Goal: Task Accomplishment & Management: Use online tool/utility

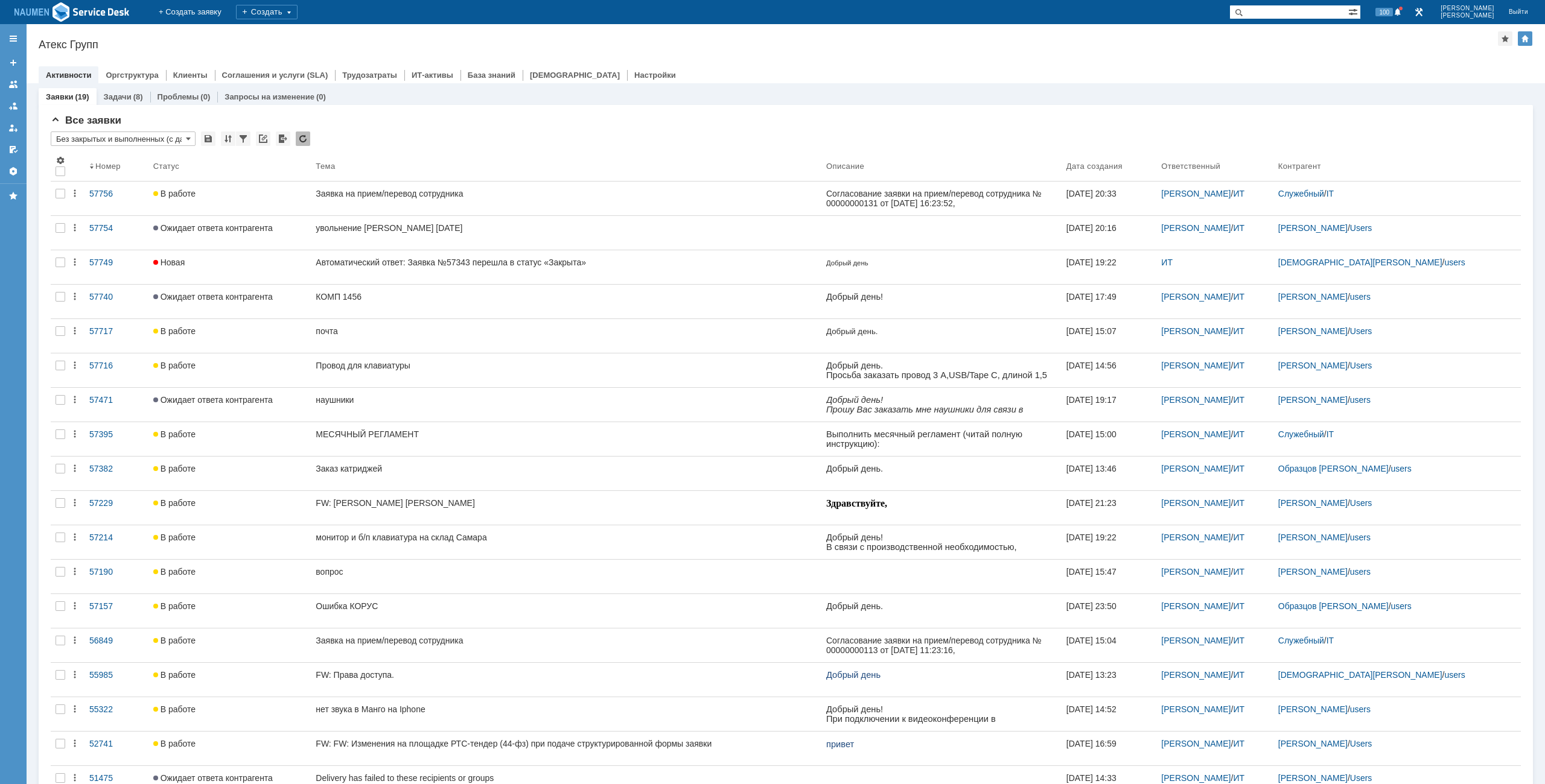
click at [362, 44] on div "Атекс Групп" at bounding box center [768, 45] width 1459 height 12
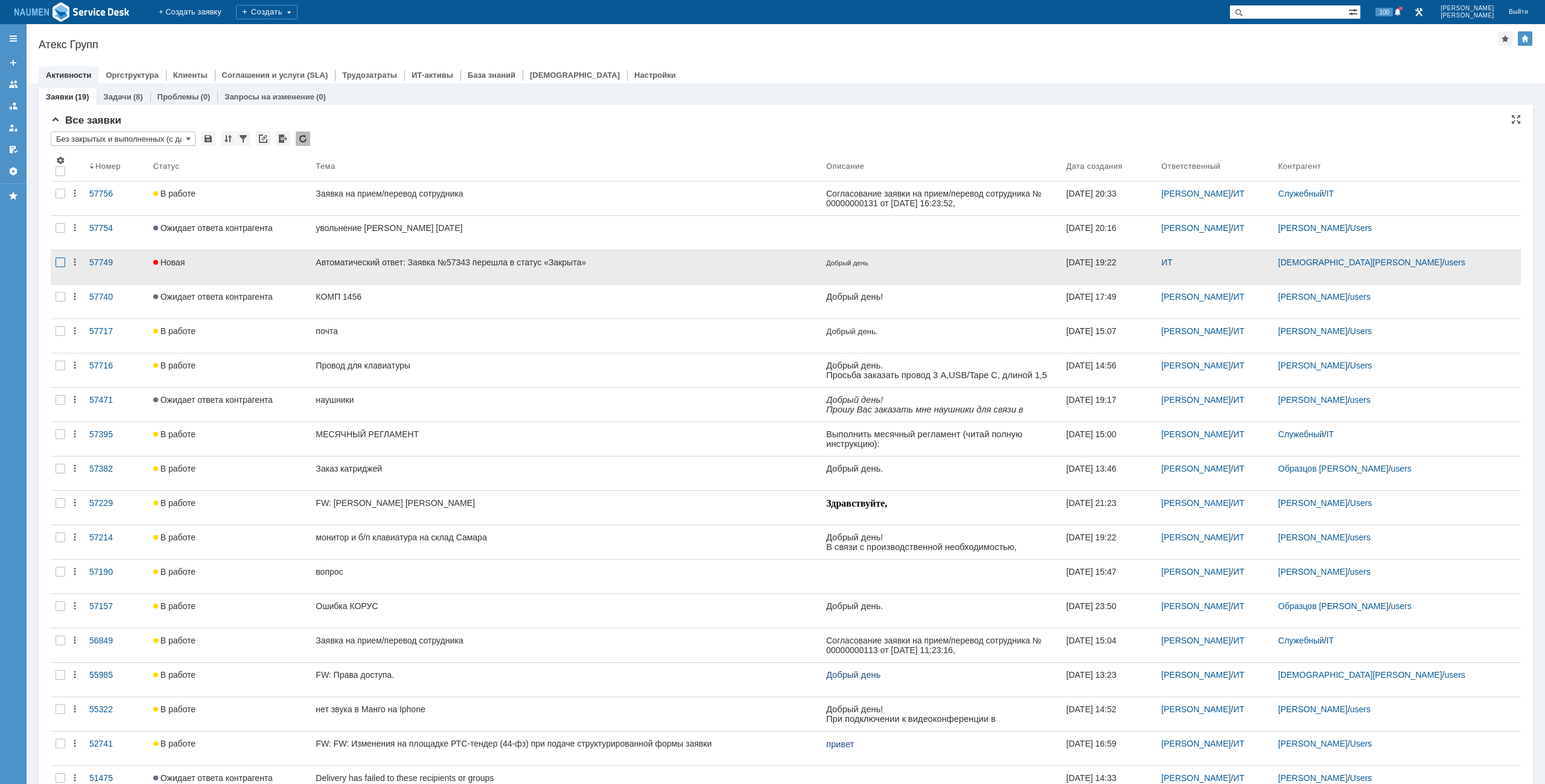
click at [56, 198] on div at bounding box center [60, 194] width 9 height 9
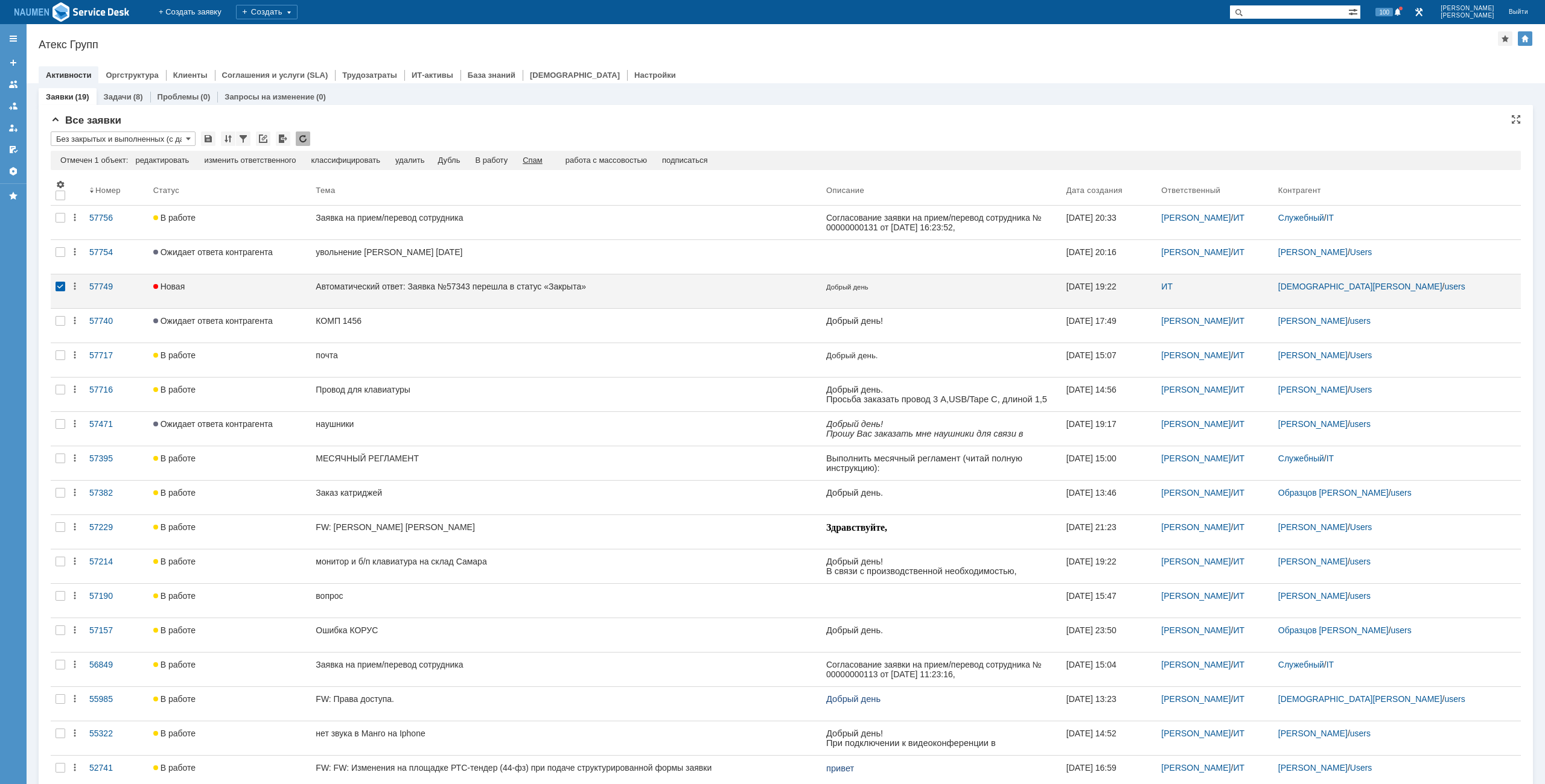
click at [541, 156] on div "Спам" at bounding box center [533, 160] width 20 height 9
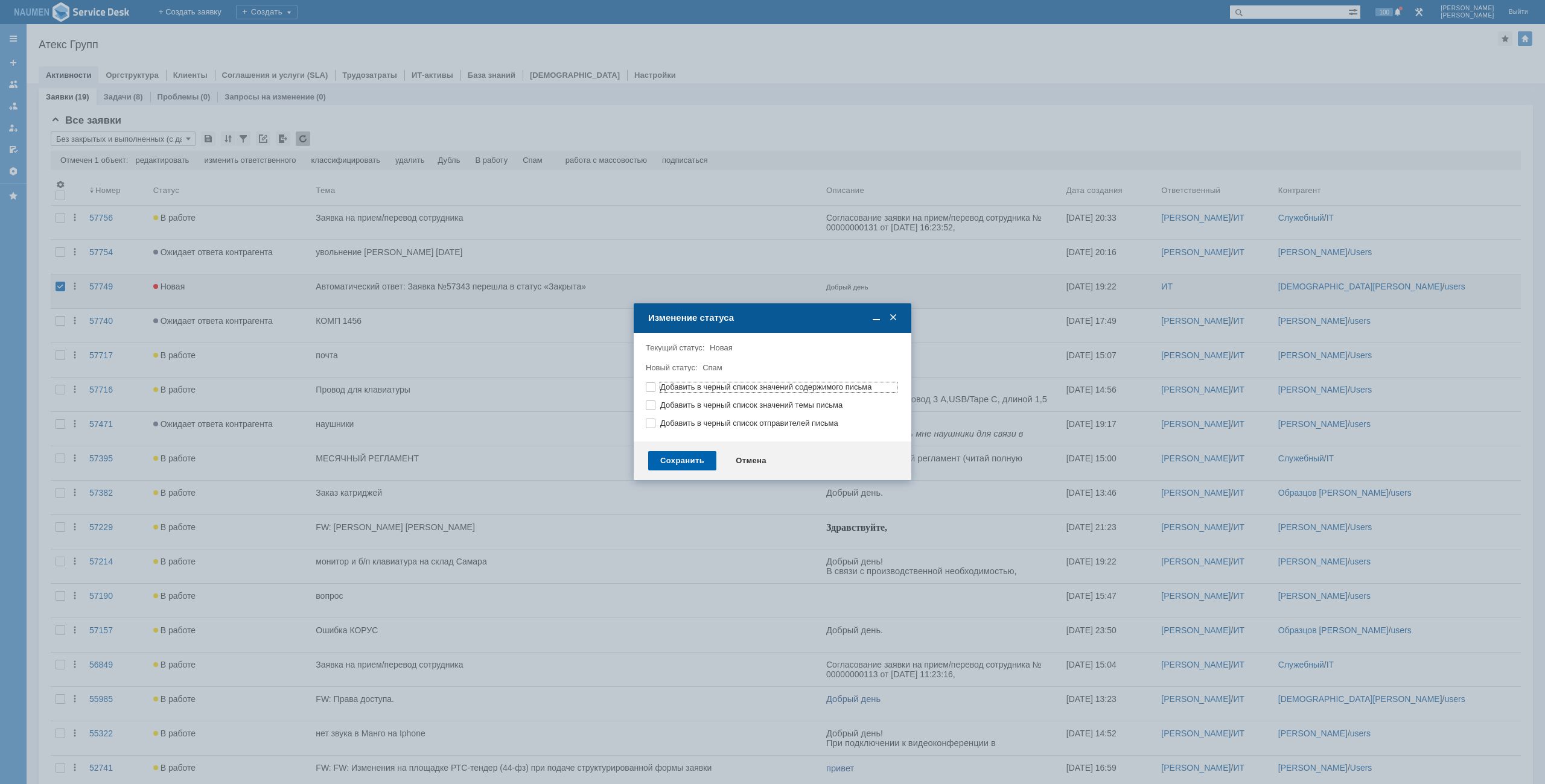
click at [691, 456] on div "Сохранить" at bounding box center [682, 461] width 68 height 19
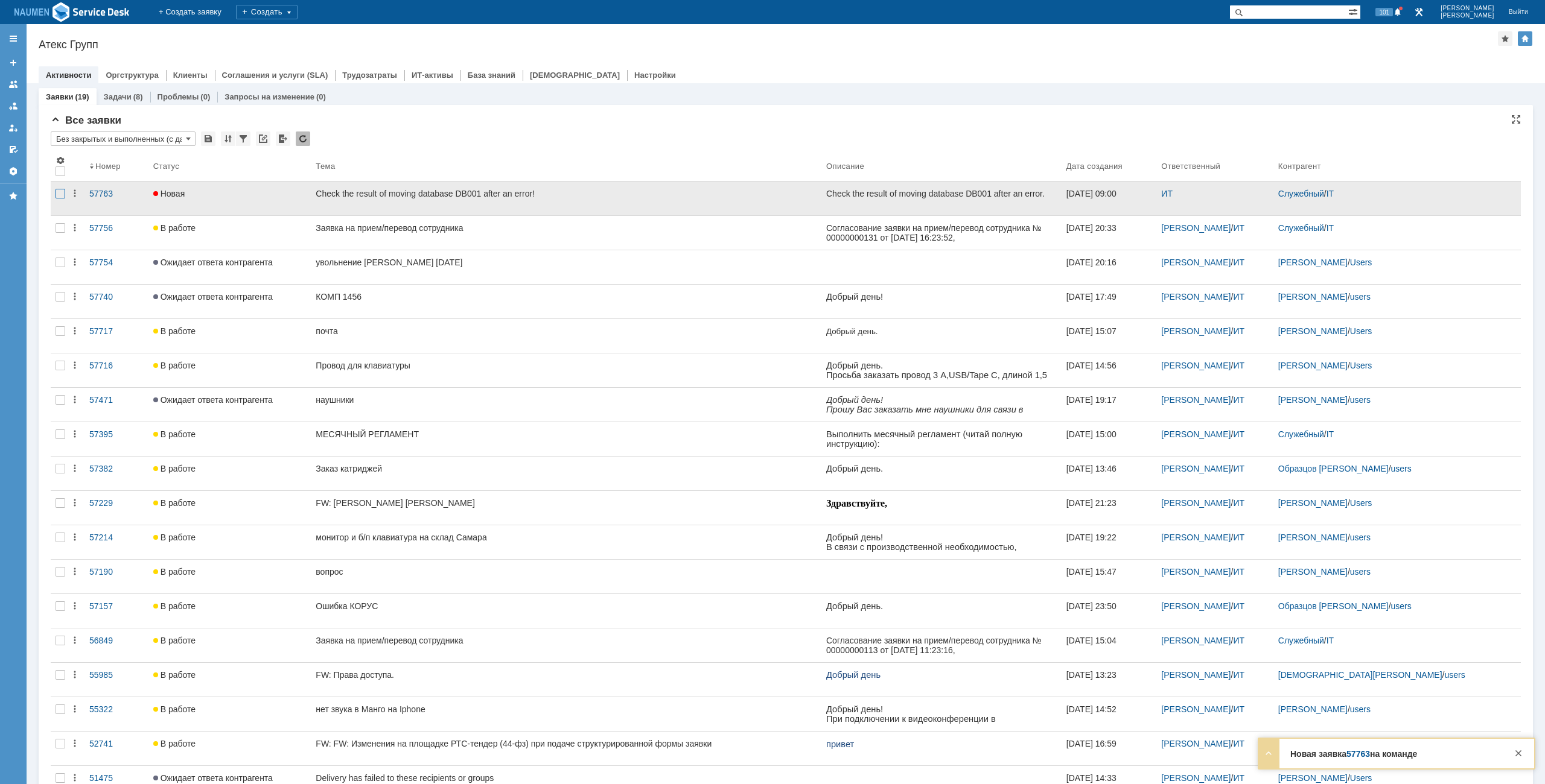
click at [63, 196] on div at bounding box center [60, 194] width 9 height 9
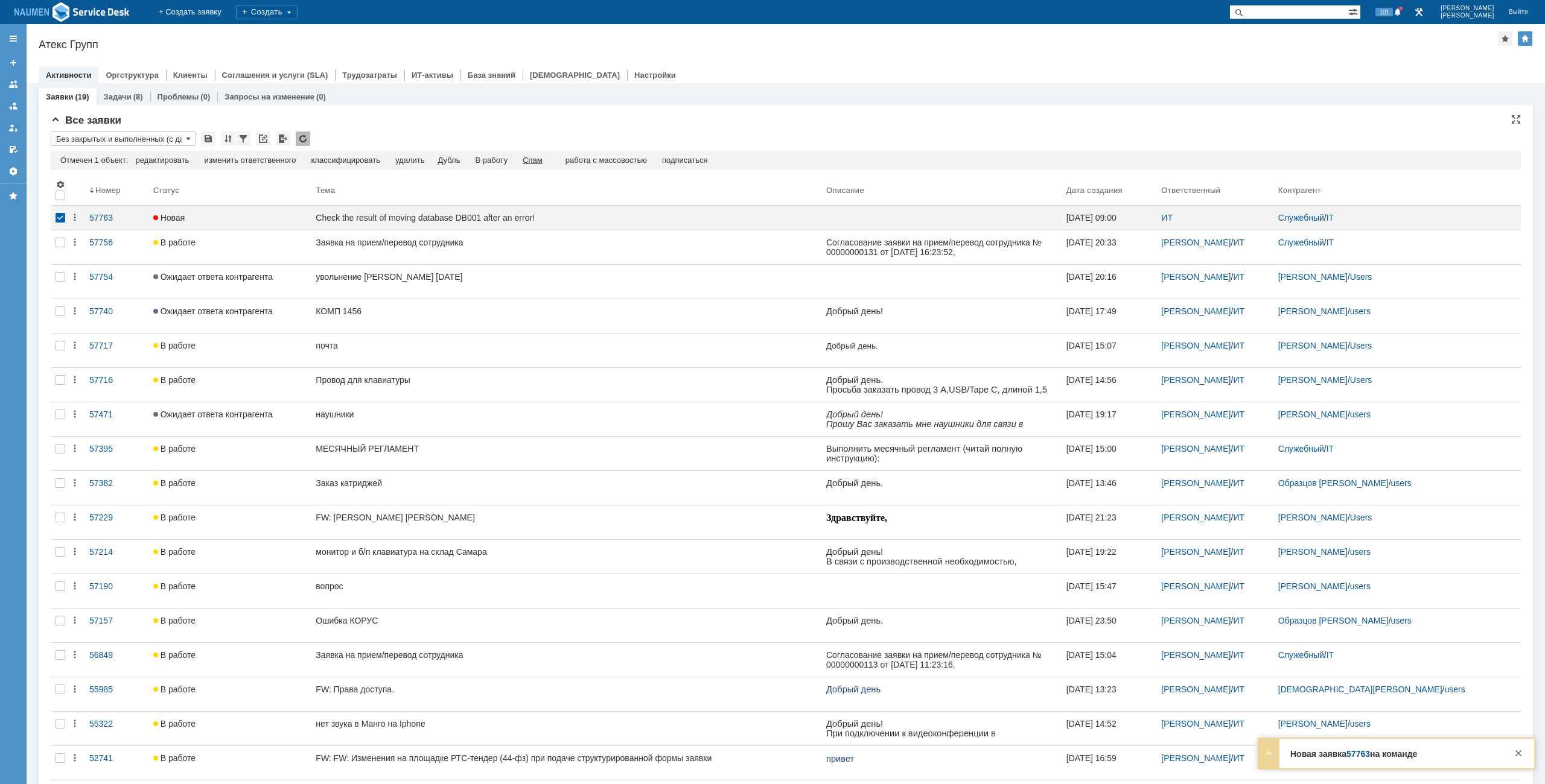
click at [541, 162] on div "Спам" at bounding box center [533, 160] width 20 height 9
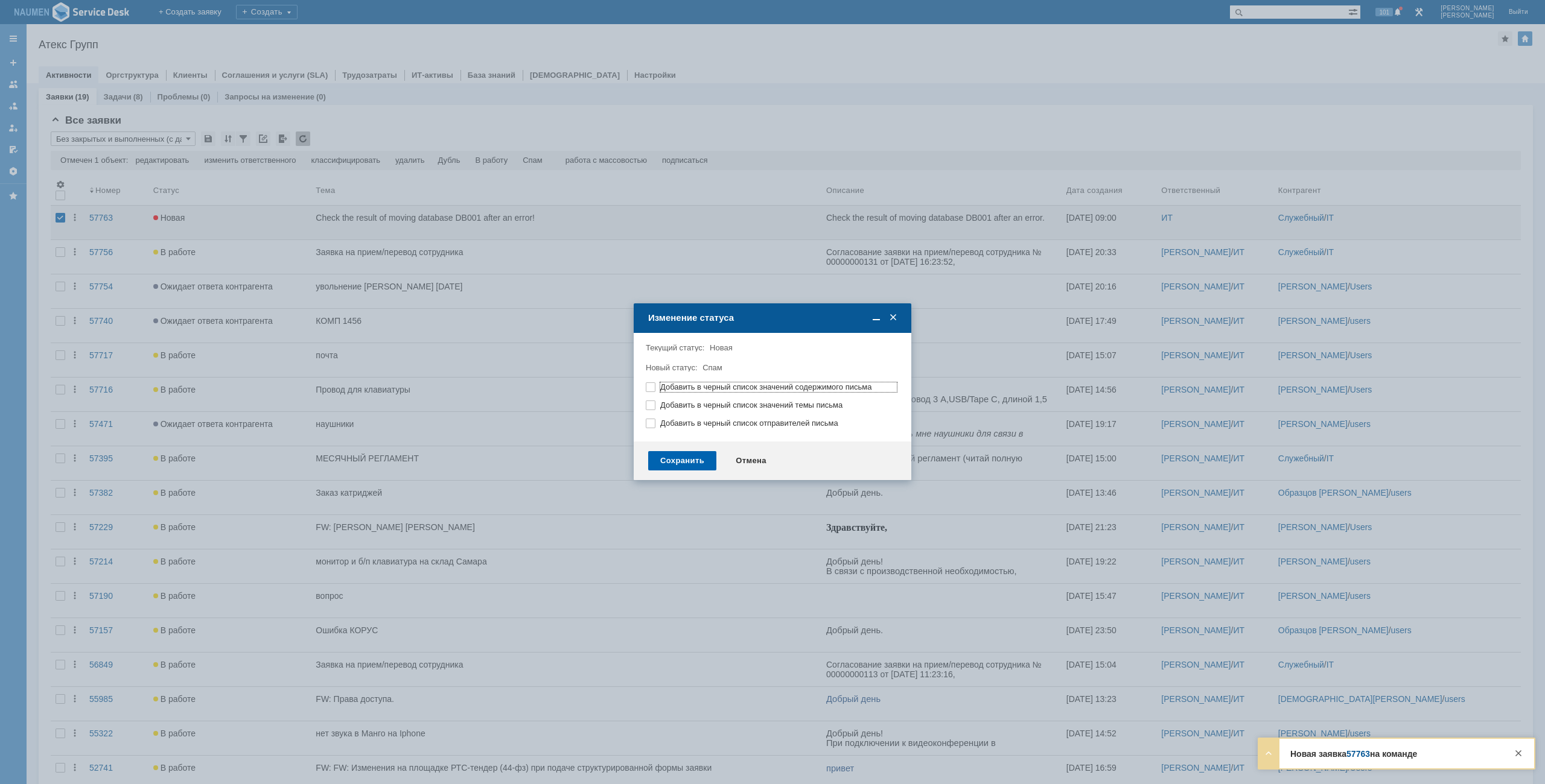
click at [674, 463] on div "Сохранить" at bounding box center [682, 461] width 68 height 19
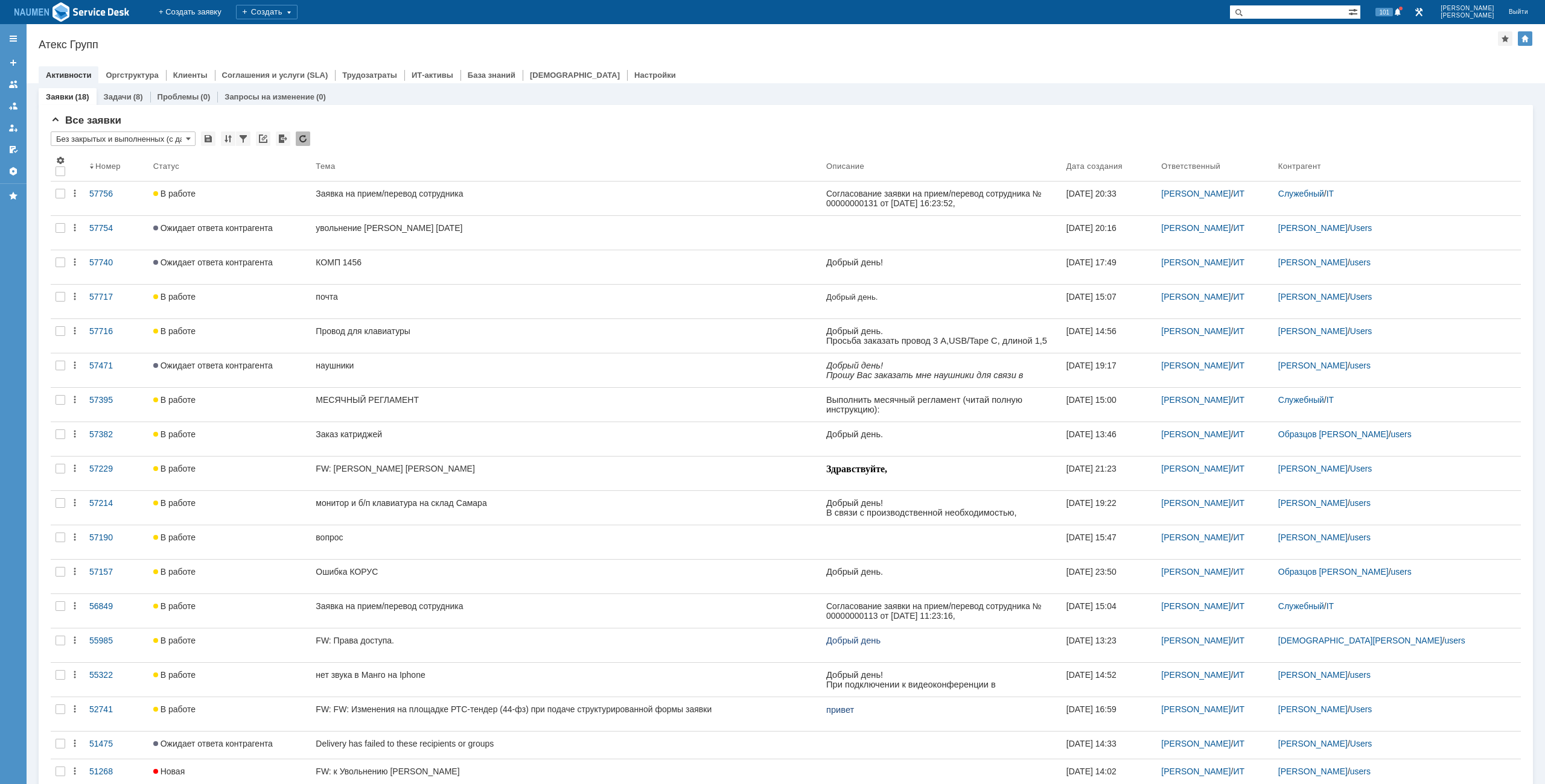
click at [1167, 74] on div "Активности Оргструктура Клиенты Соглашения и услуги (SLA) Трудозатраты ИТ-актив…" at bounding box center [786, 75] width 1494 height 17
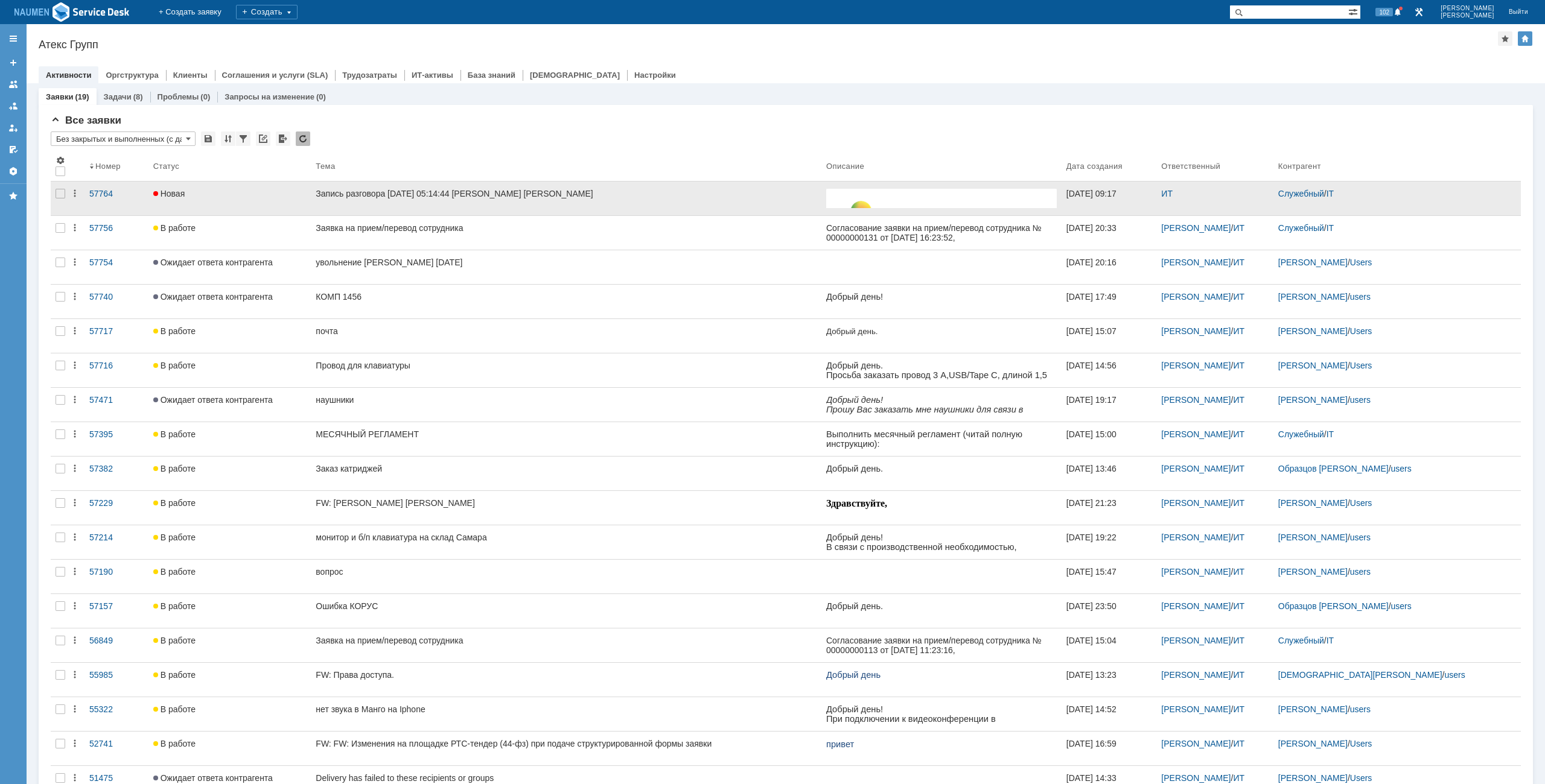
click at [65, 192] on div at bounding box center [60, 198] width 19 height 34
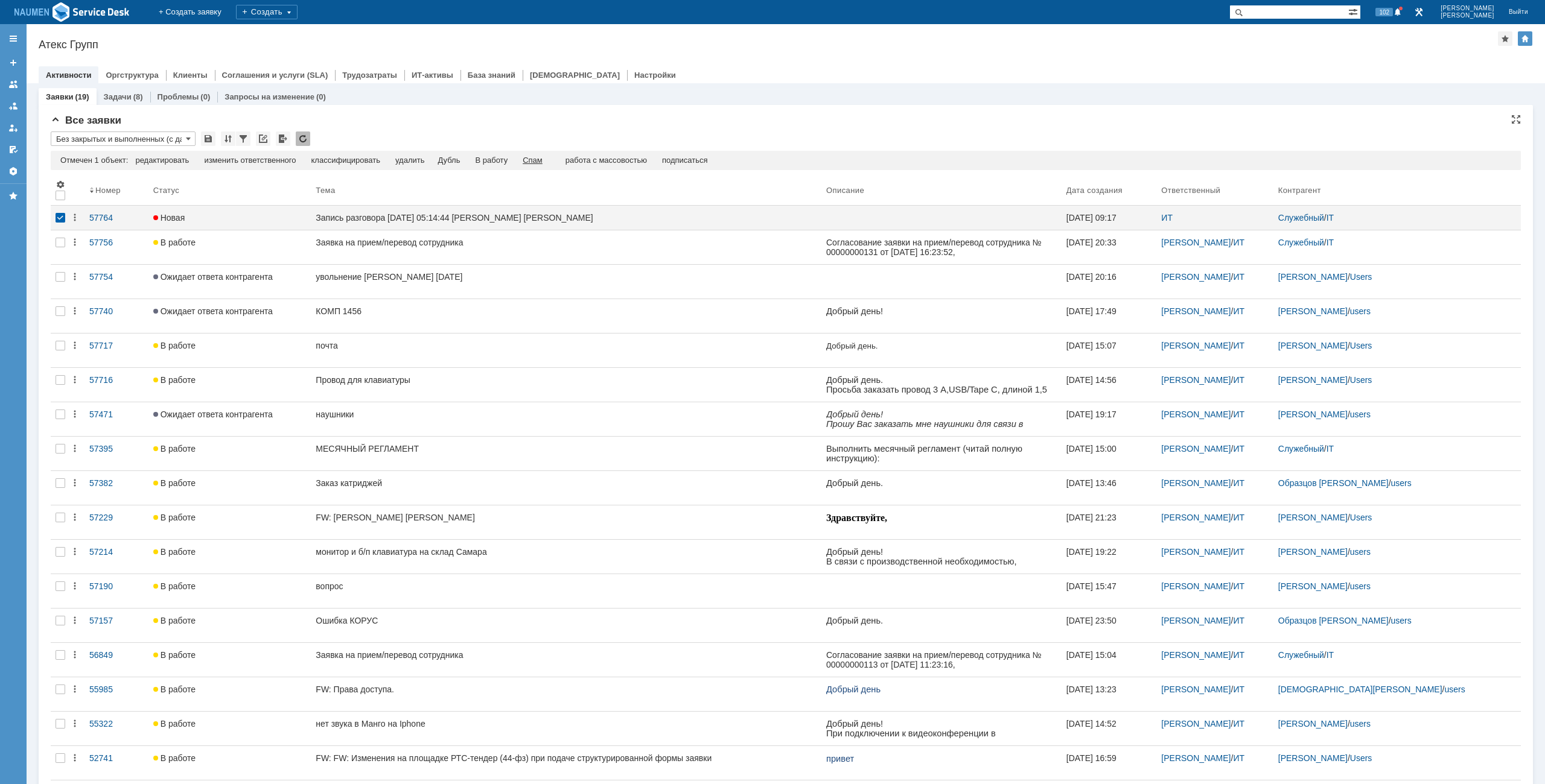
click at [543, 163] on div "Спам" at bounding box center [533, 160] width 20 height 9
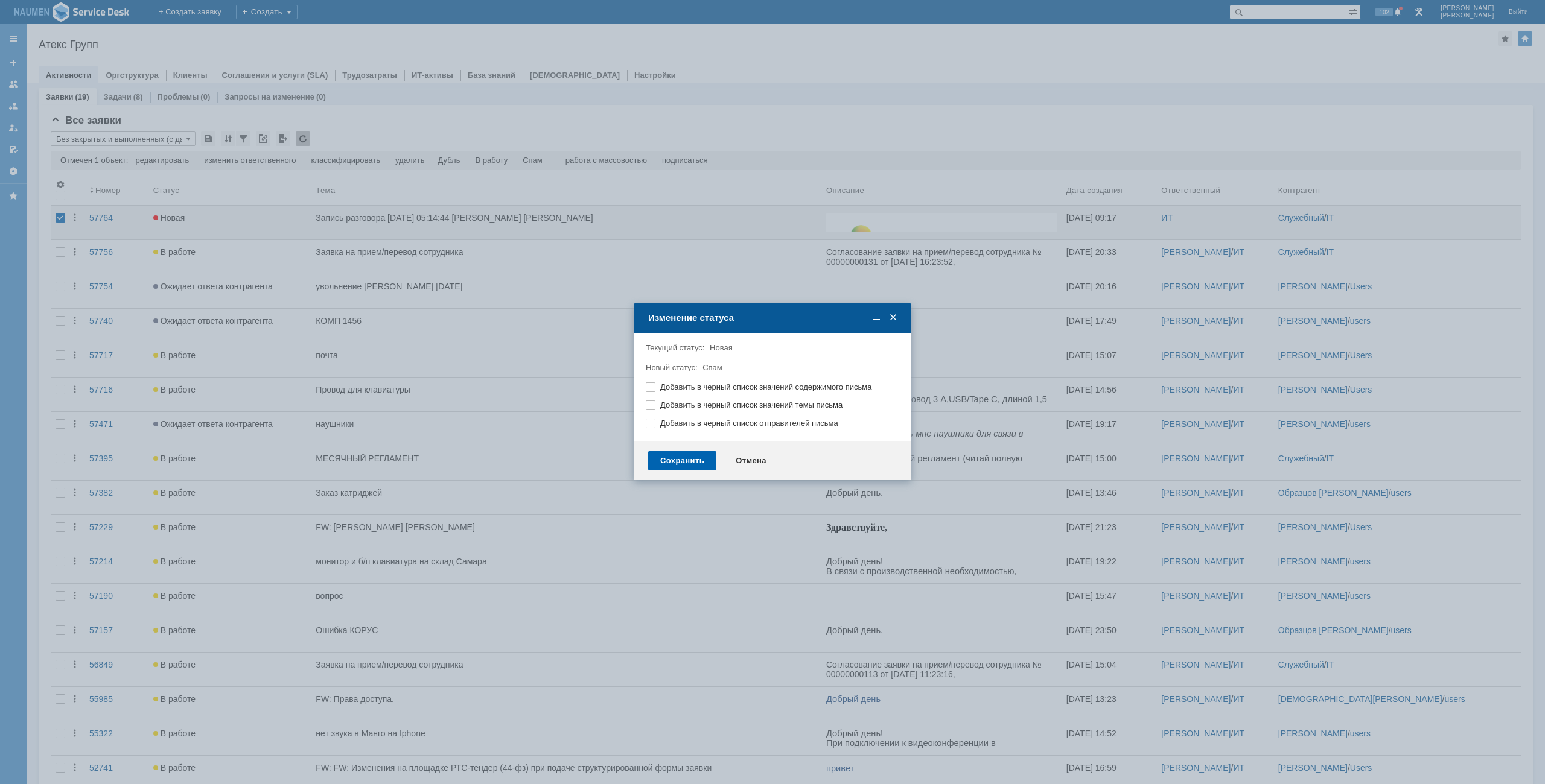
click at [695, 461] on div "Сохранить" at bounding box center [682, 461] width 68 height 19
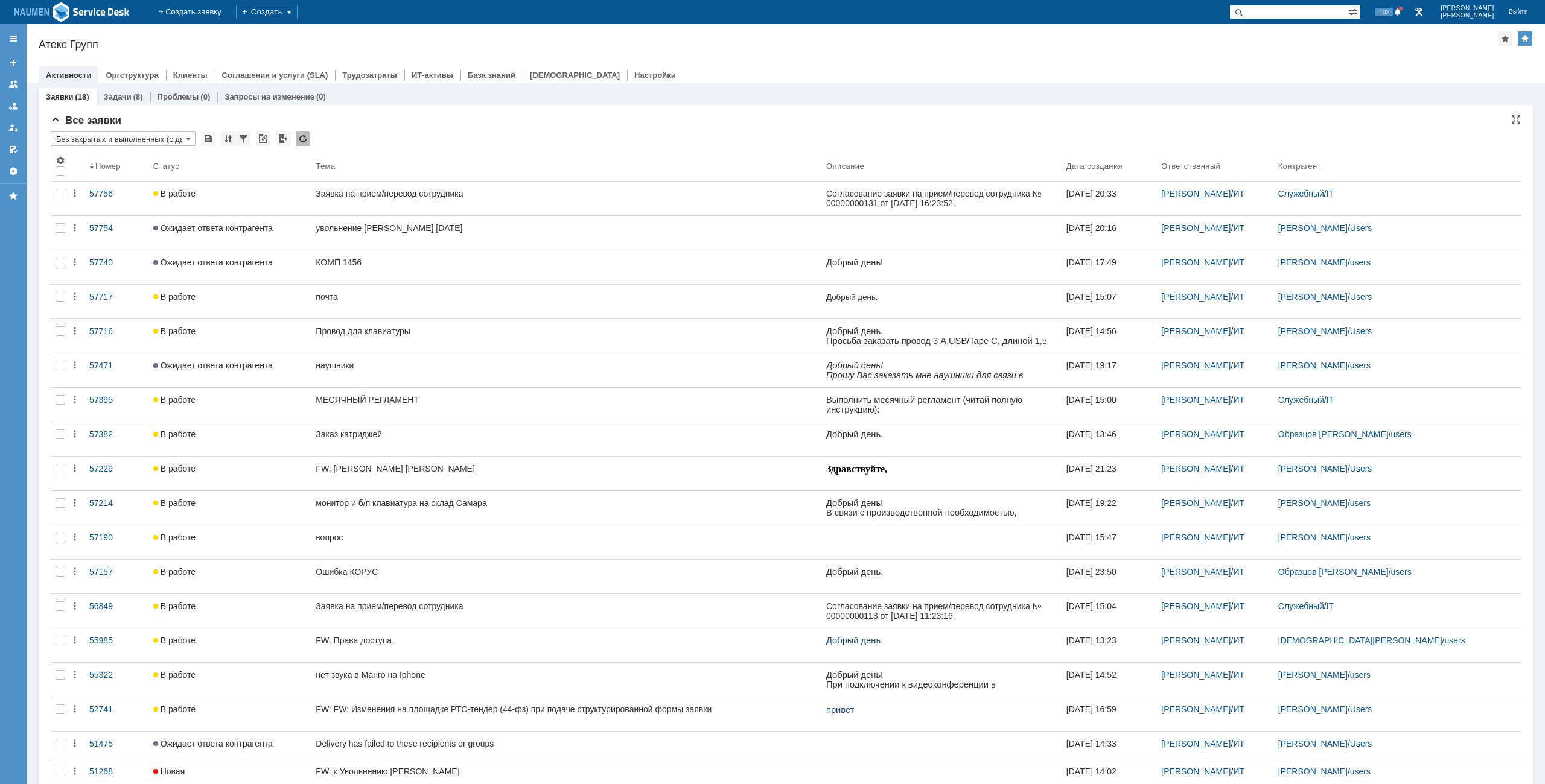
click at [336, 50] on div "Атекс Групп" at bounding box center [768, 45] width 1459 height 12
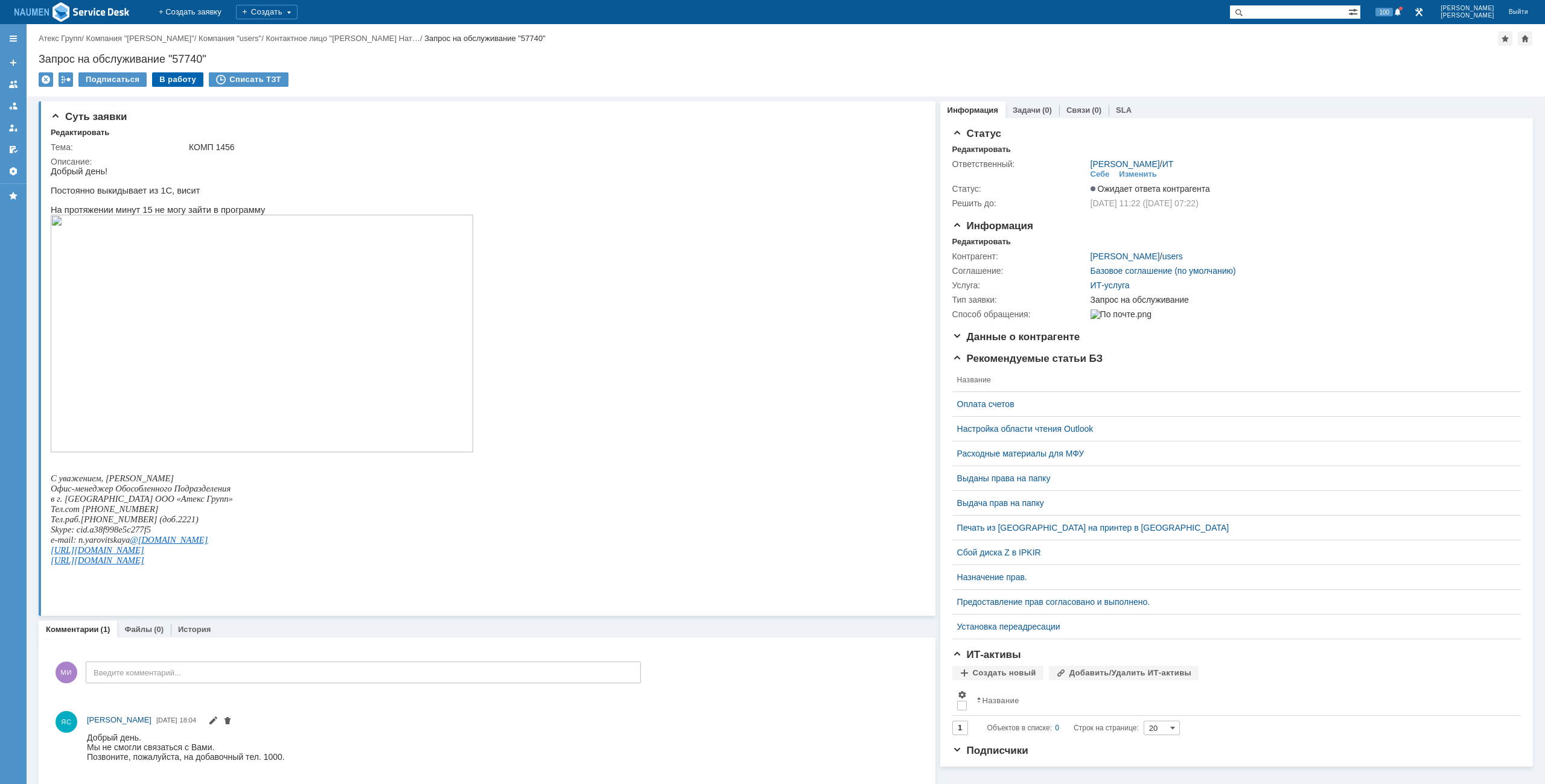
click at [179, 82] on div "В работу" at bounding box center [177, 80] width 51 height 15
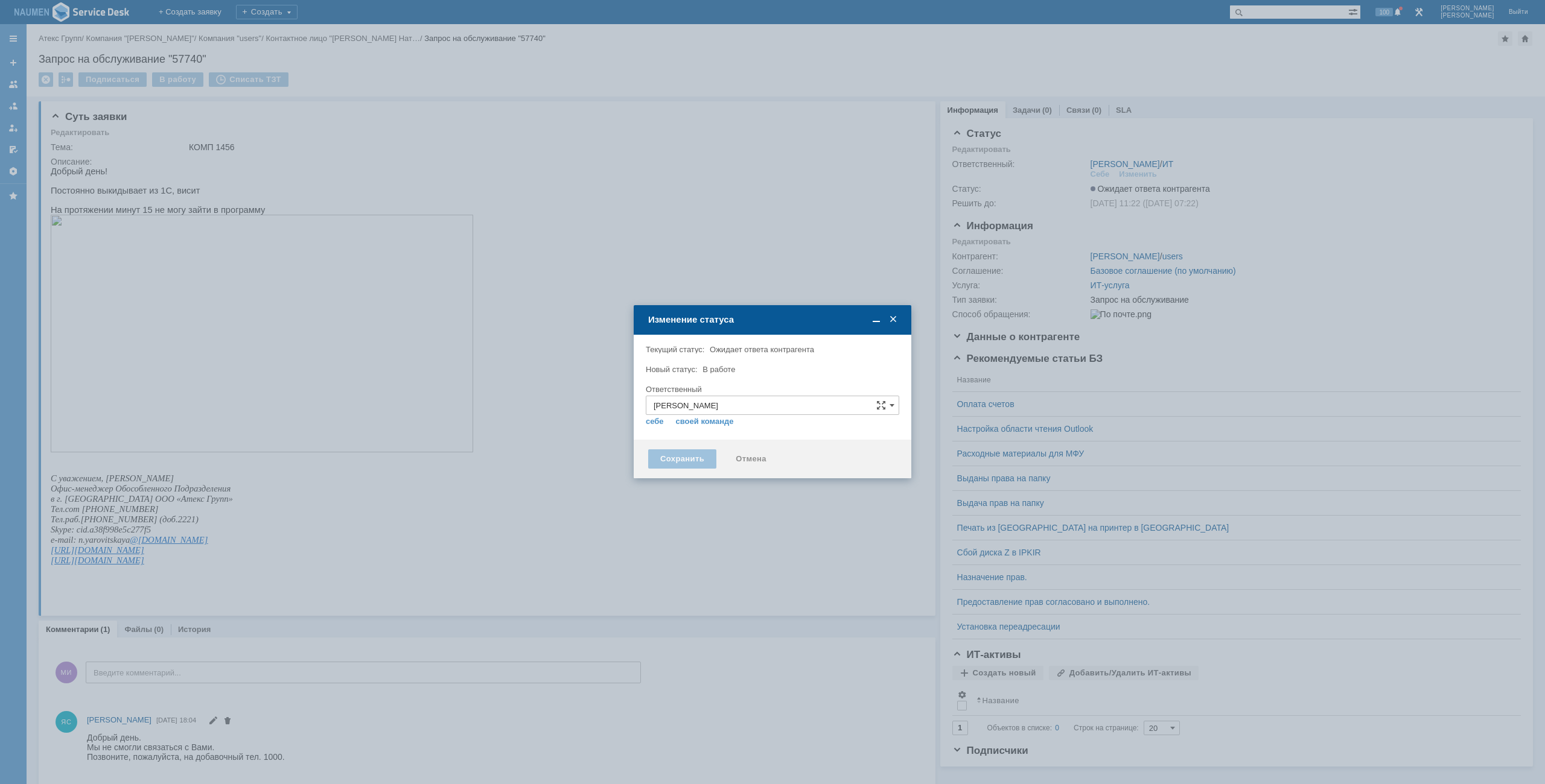
type input "[PERSON_NAME]"
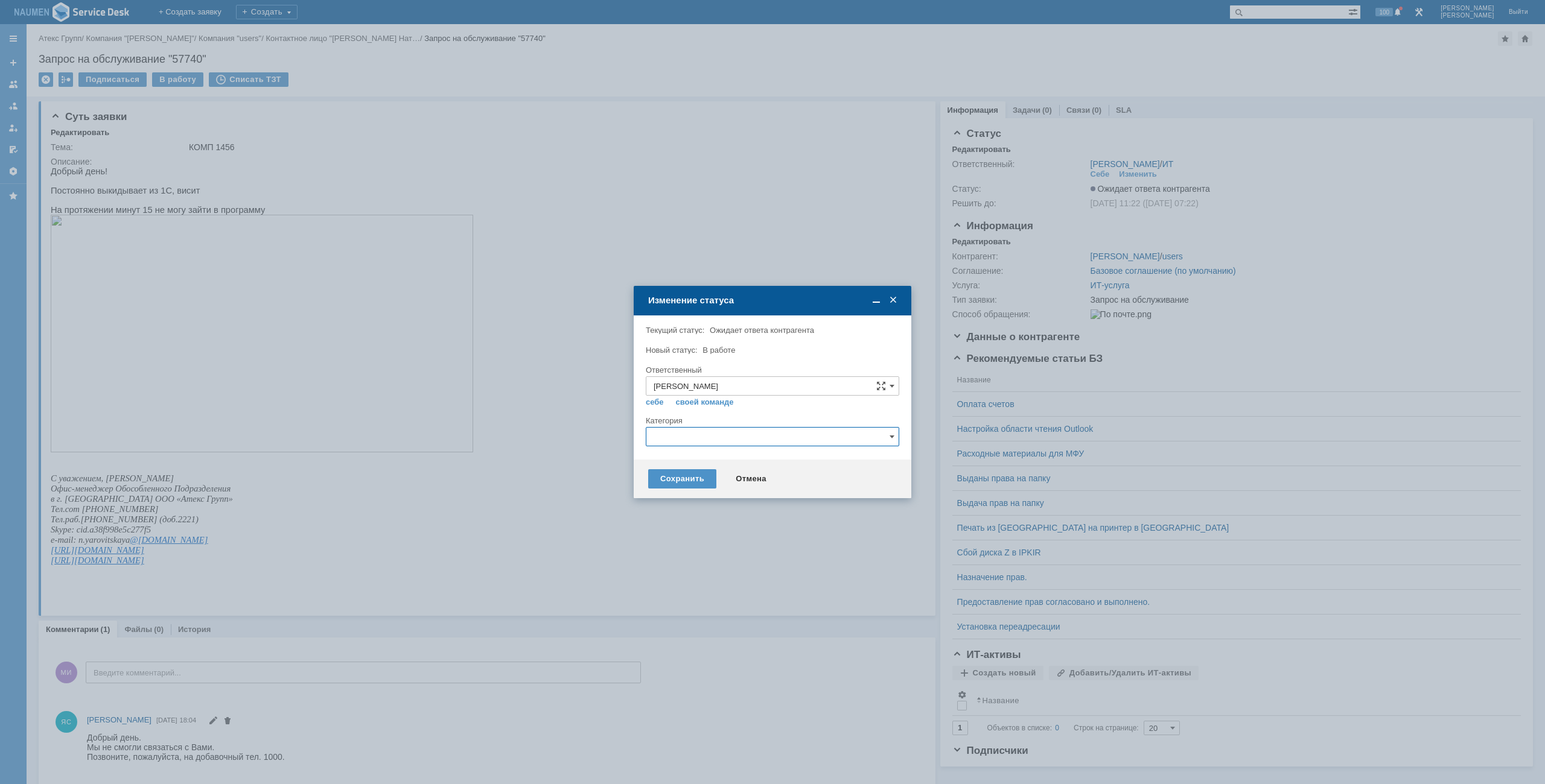
click at [676, 440] on input "text" at bounding box center [772, 437] width 254 height 19
click at [681, 485] on div "1С" at bounding box center [772, 479] width 252 height 19
type input "1С"
click at [675, 484] on div "Сохранить" at bounding box center [682, 479] width 68 height 19
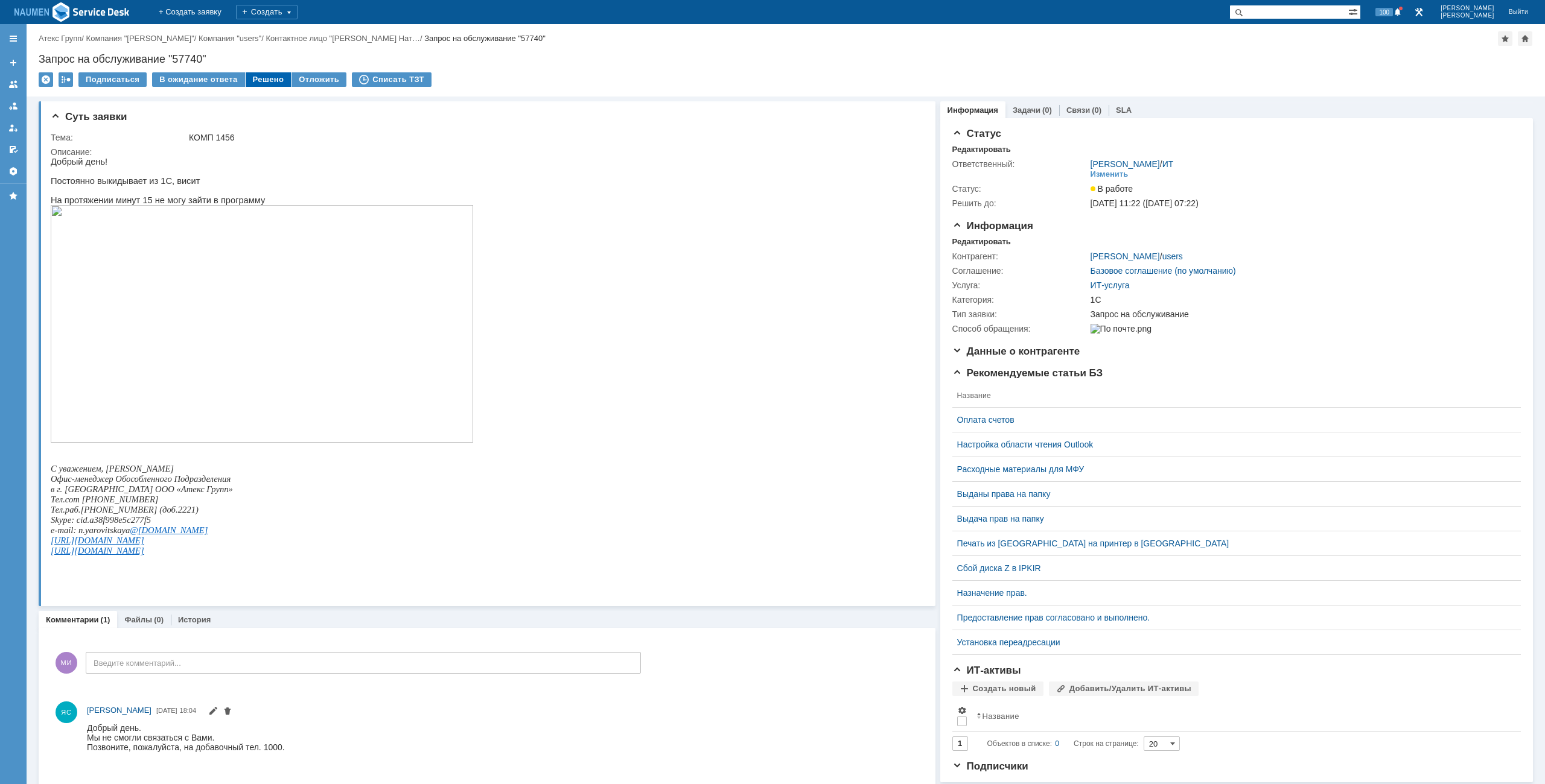
click at [265, 85] on div "Решено" at bounding box center [268, 80] width 46 height 15
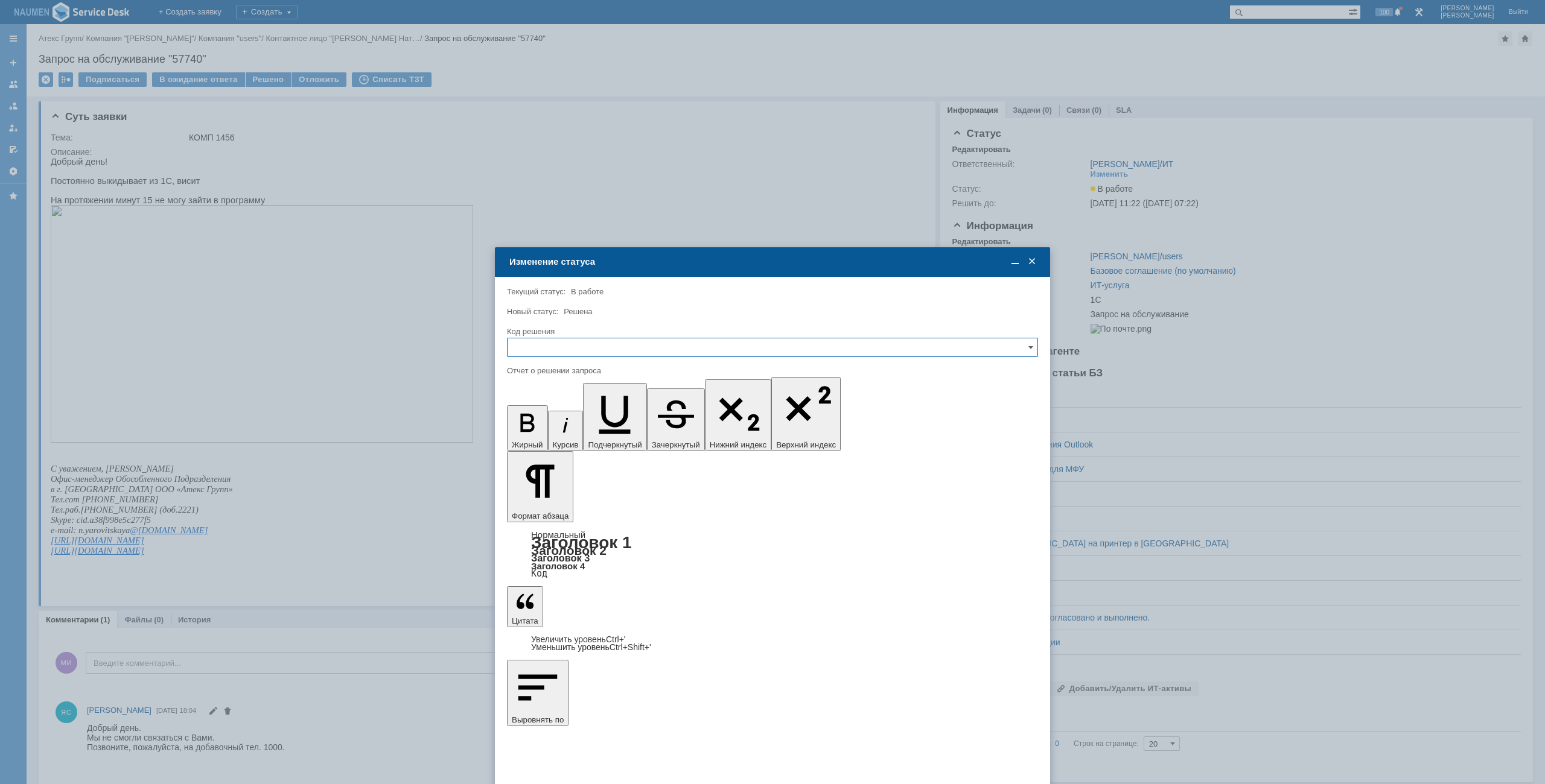
click at [679, 352] on input "text" at bounding box center [772, 347] width 531 height 19
click at [621, 434] on span "Решено" at bounding box center [772, 429] width 515 height 9
type input "Решено"
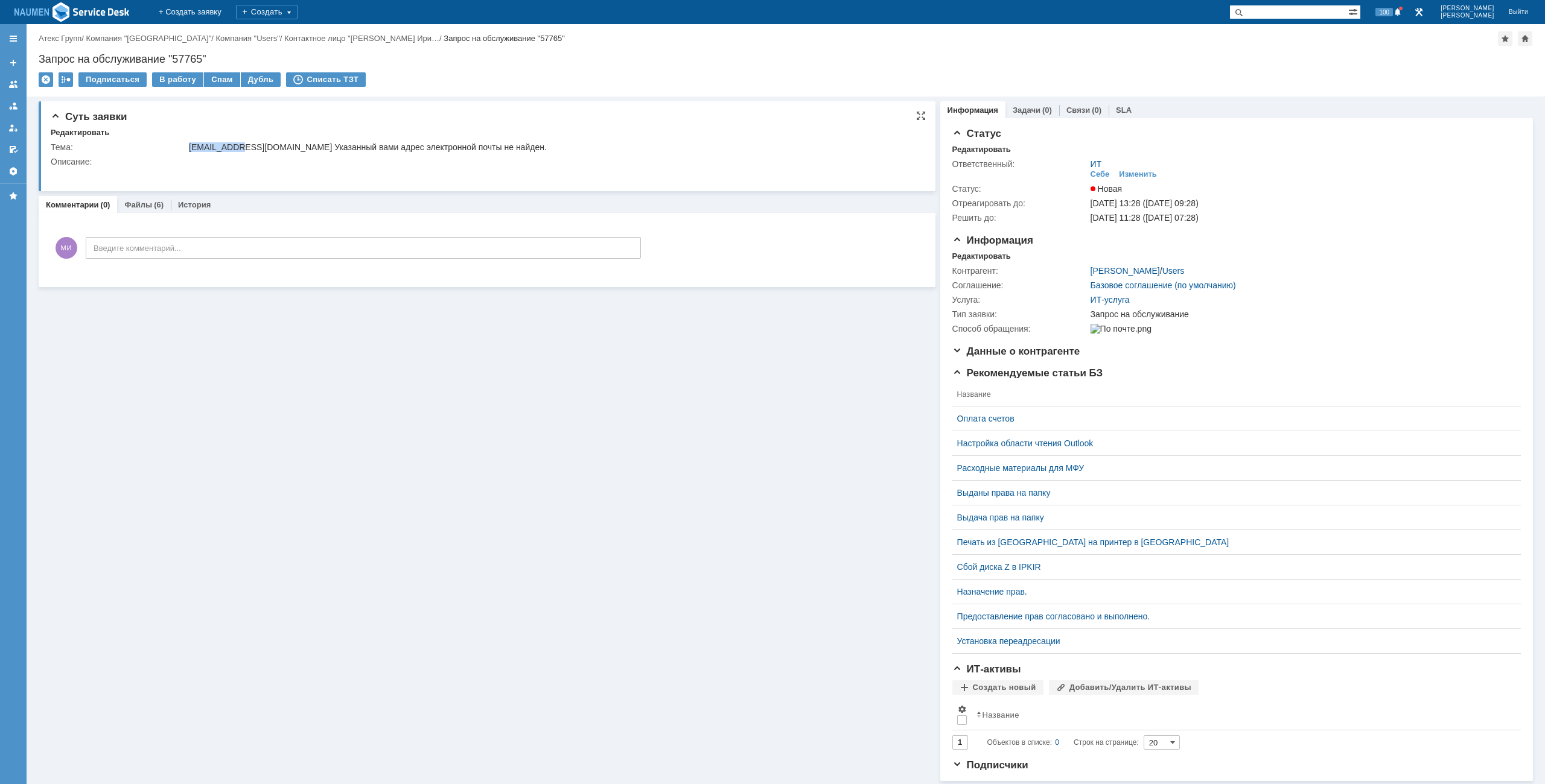
drag, startPoint x: 188, startPoint y: 150, endPoint x: 236, endPoint y: 149, distance: 48.0
click at [236, 149] on td "b.minashkin@atex-gr.com Указанный вами адрес электронной почты не найден." at bounding box center [551, 147] width 730 height 15
copy div "b.minashkin"
click at [978, 253] on div "Редактировать" at bounding box center [982, 256] width 59 height 9
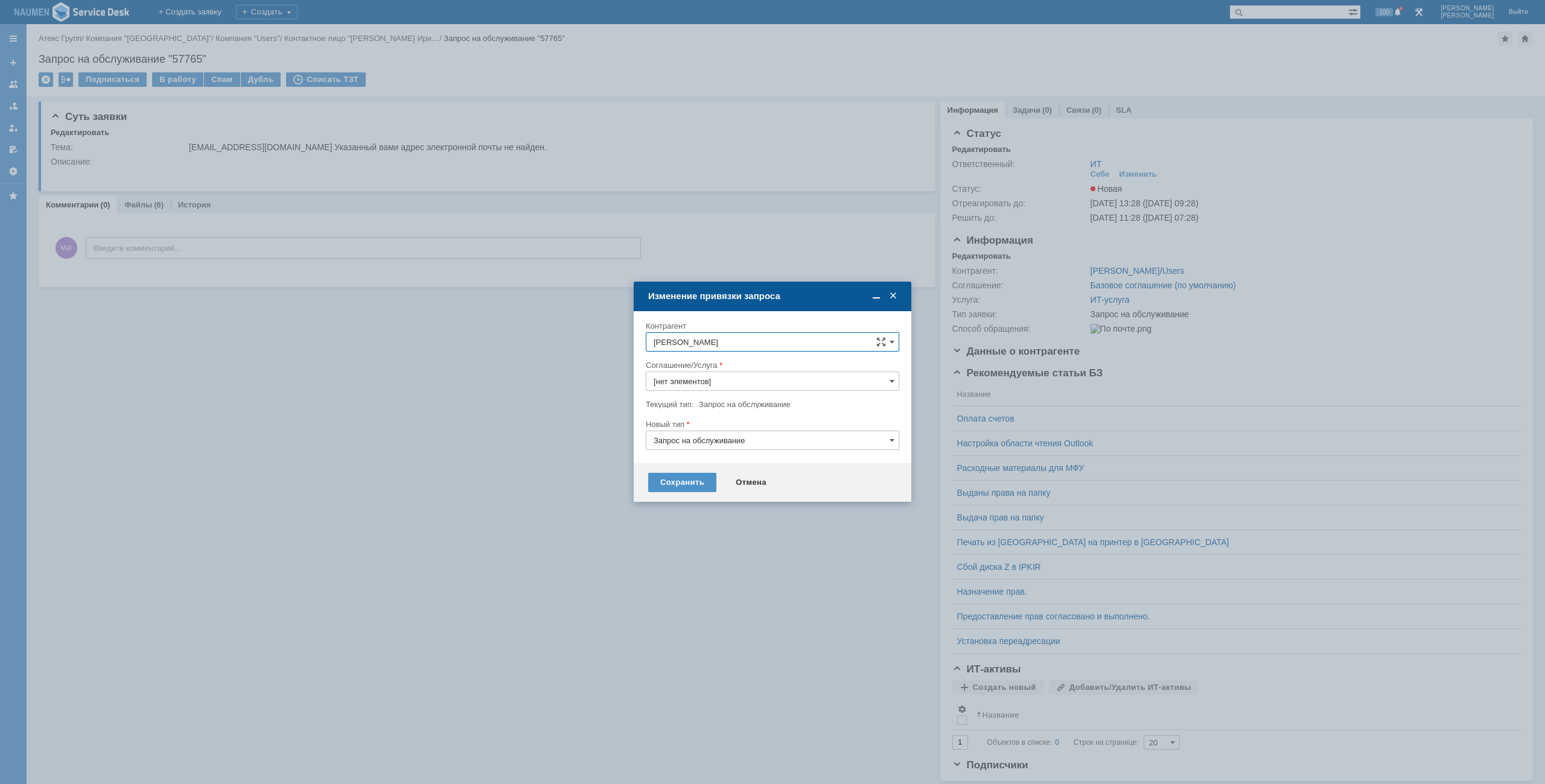
type input "ИТ-услуга"
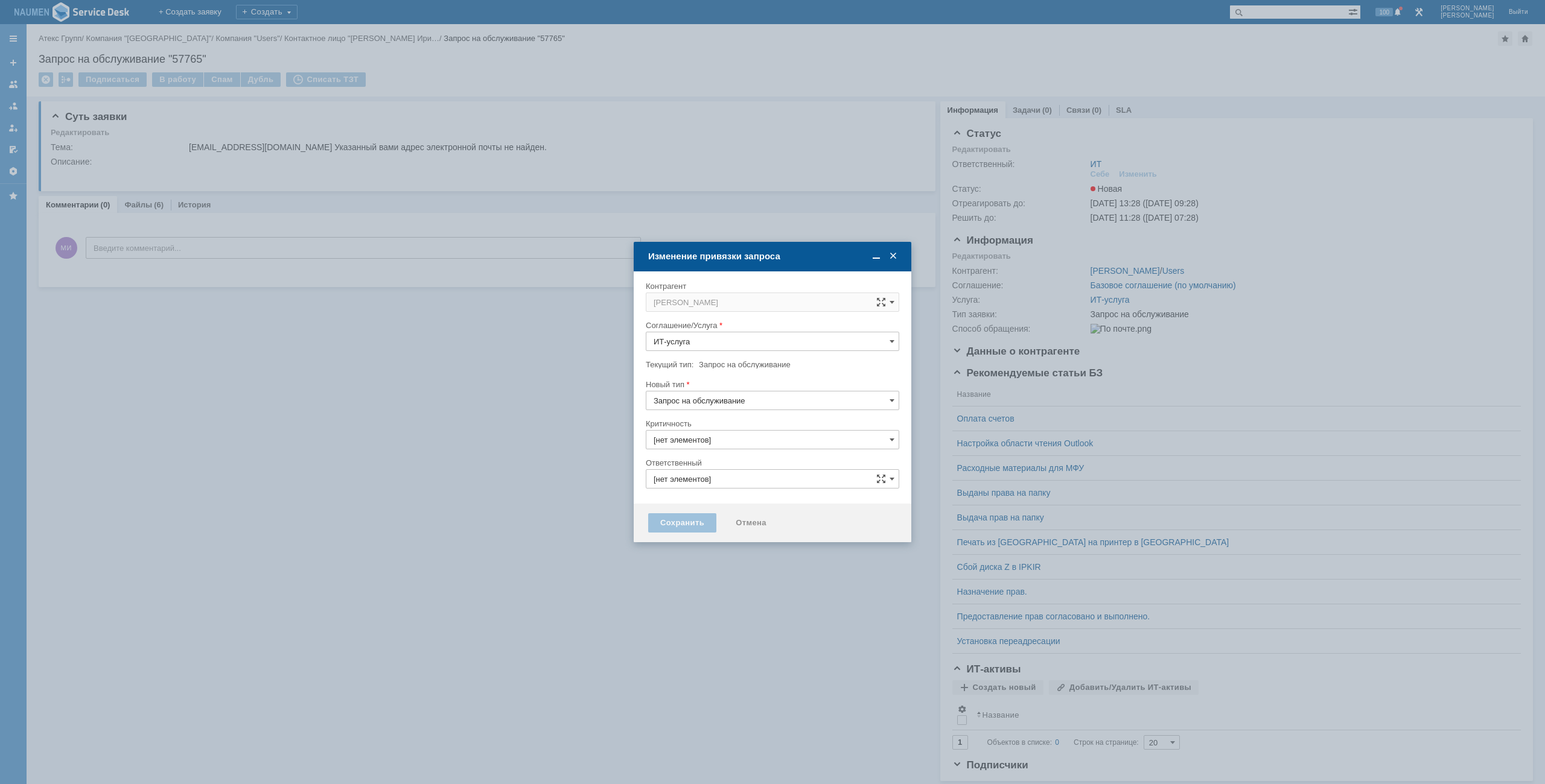
type input "3. Низкая"
type input "[не указано]"
type input "ИТ"
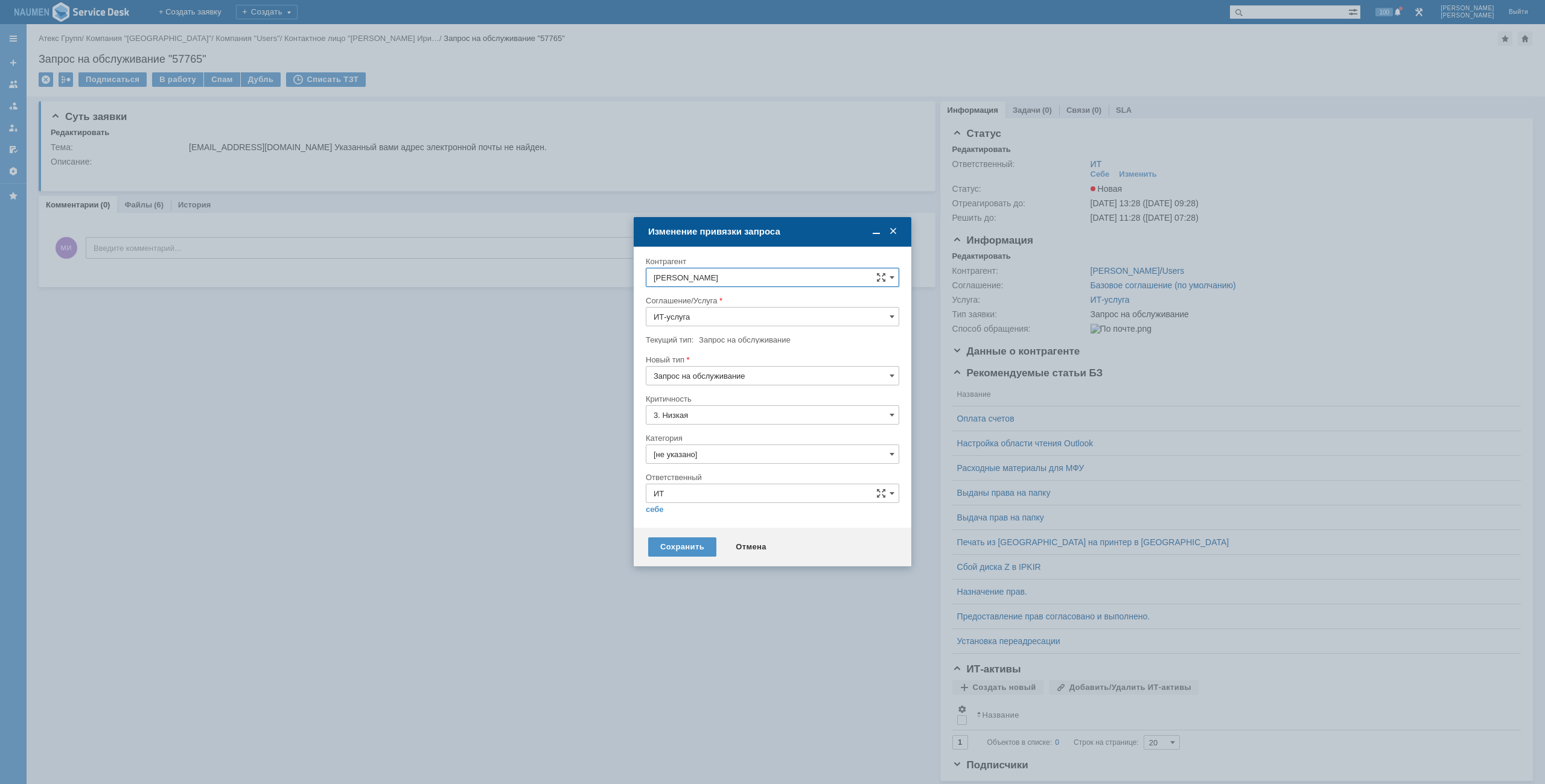
click at [706, 463] on input "[не указано]" at bounding box center [772, 454] width 254 height 19
click at [677, 526] on span "Почта" at bounding box center [772, 522] width 238 height 9
type input "Почта"
click at [650, 512] on link "себе" at bounding box center [655, 509] width 18 height 9
type input "Мурзин Иван"
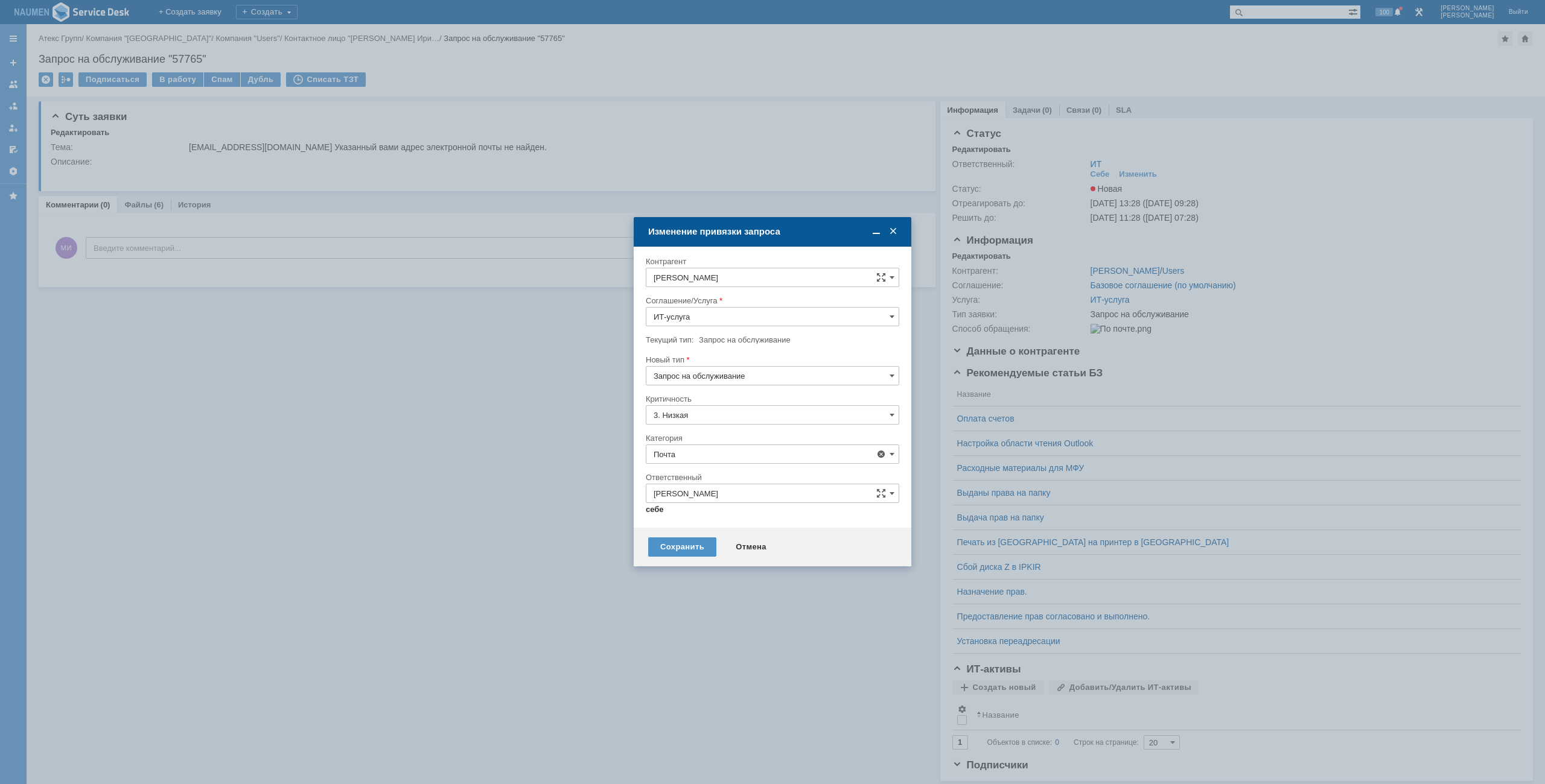
type input "Почта"
click at [673, 546] on div "Сохранить" at bounding box center [682, 542] width 68 height 19
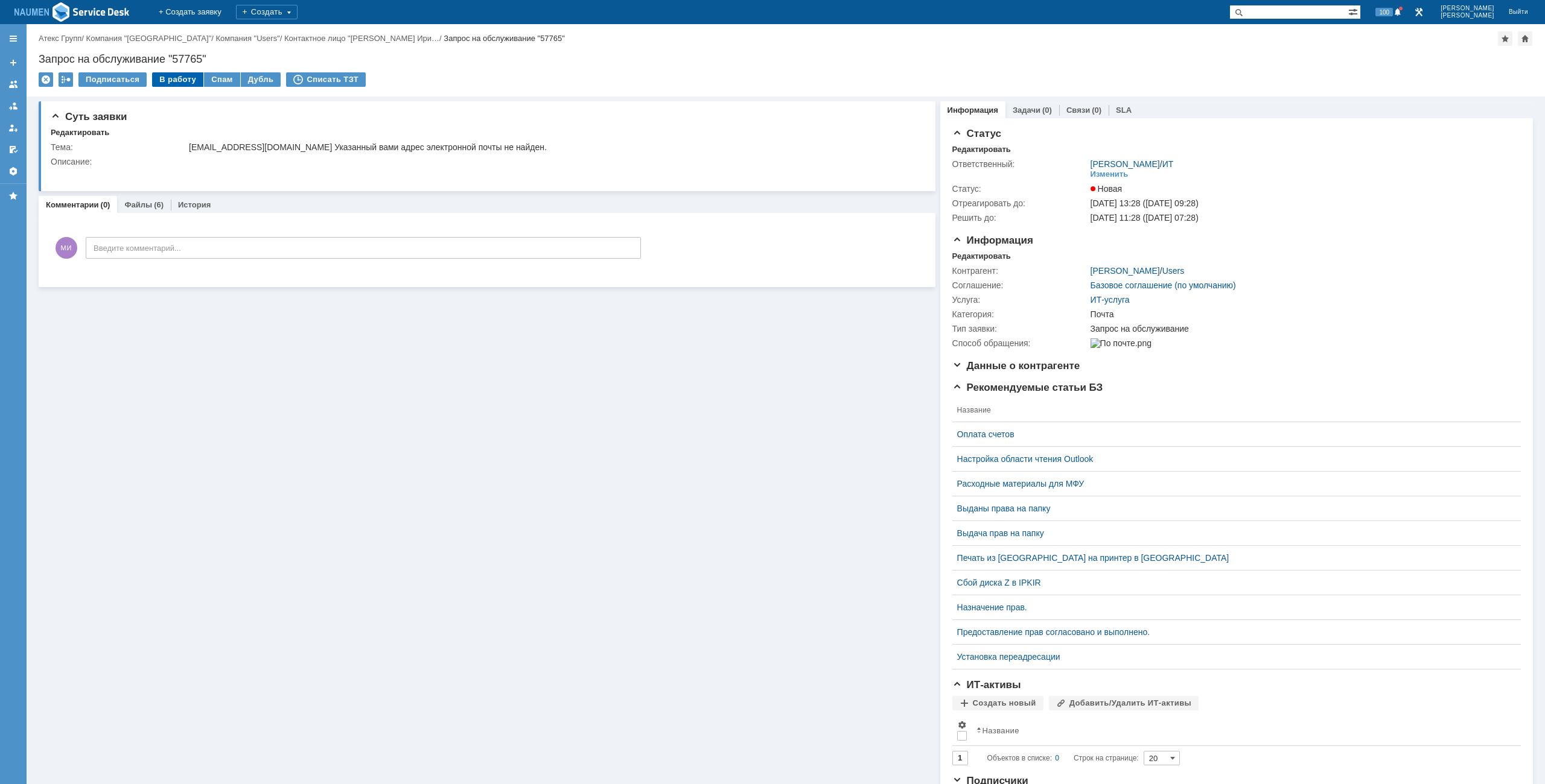
click at [171, 80] on div "В работу" at bounding box center [177, 80] width 51 height 15
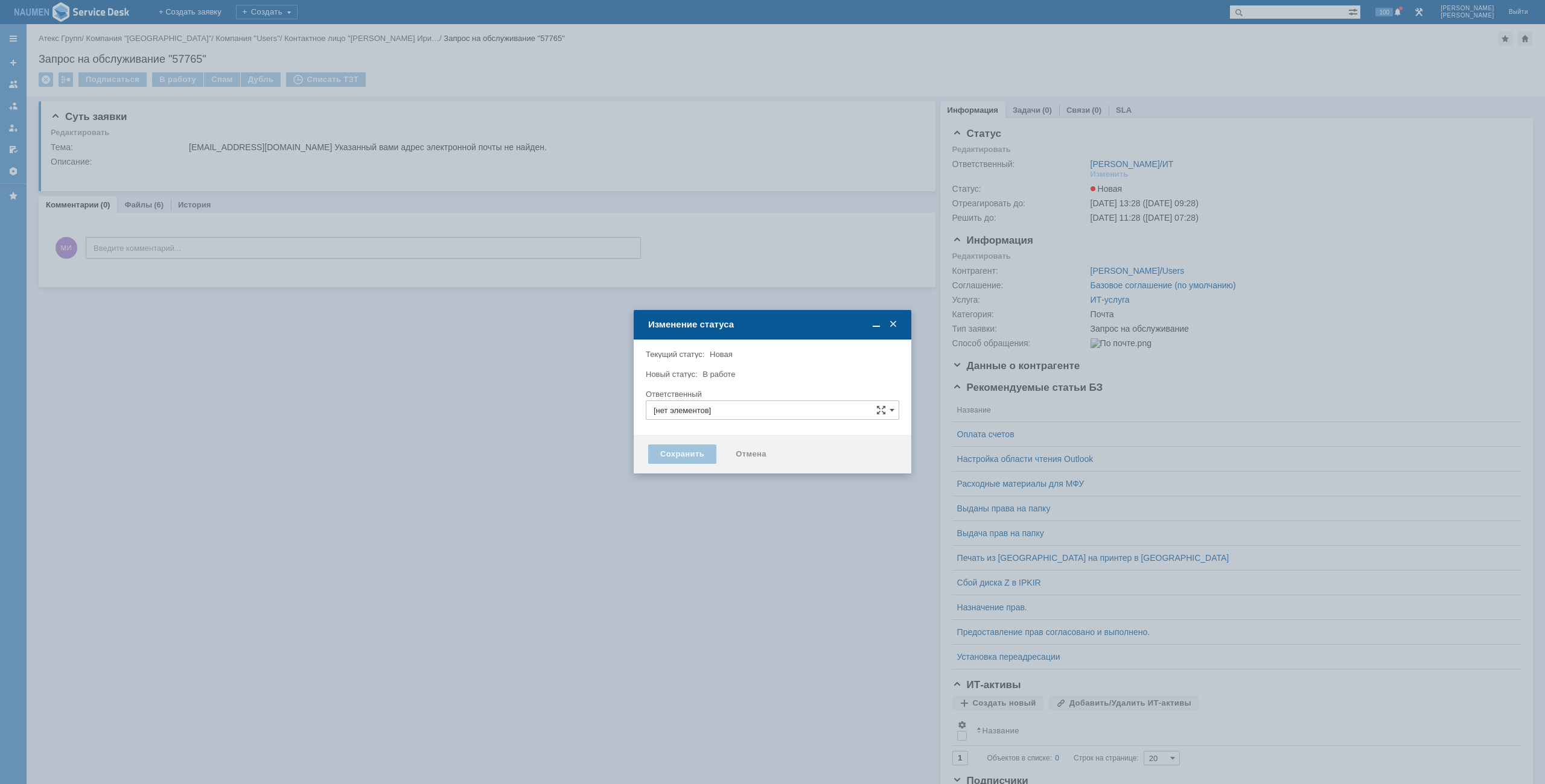
type input "Мурзин Иван"
type input "Почта"
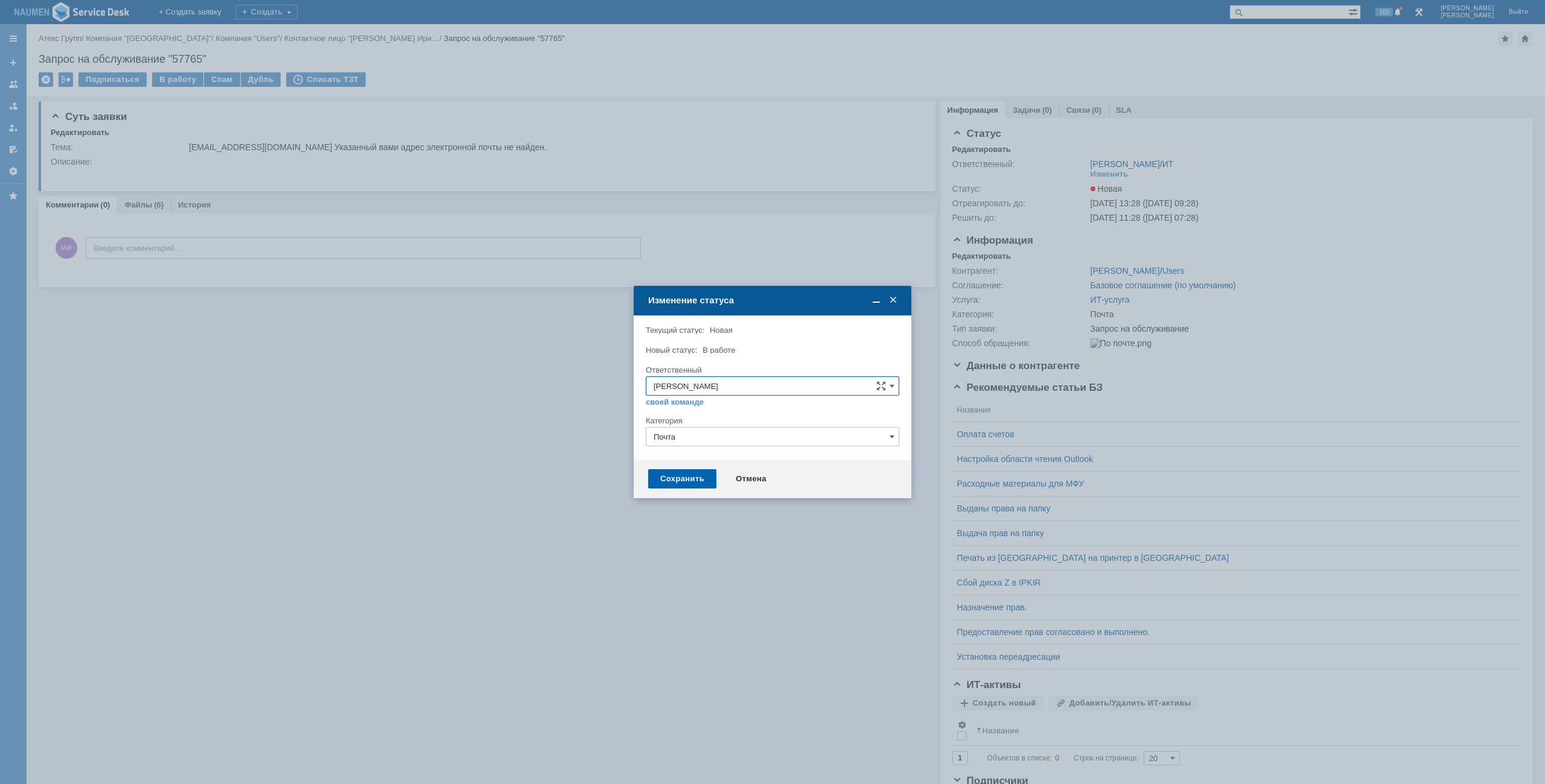
click at [699, 470] on div "Сохранить" at bounding box center [682, 479] width 68 height 19
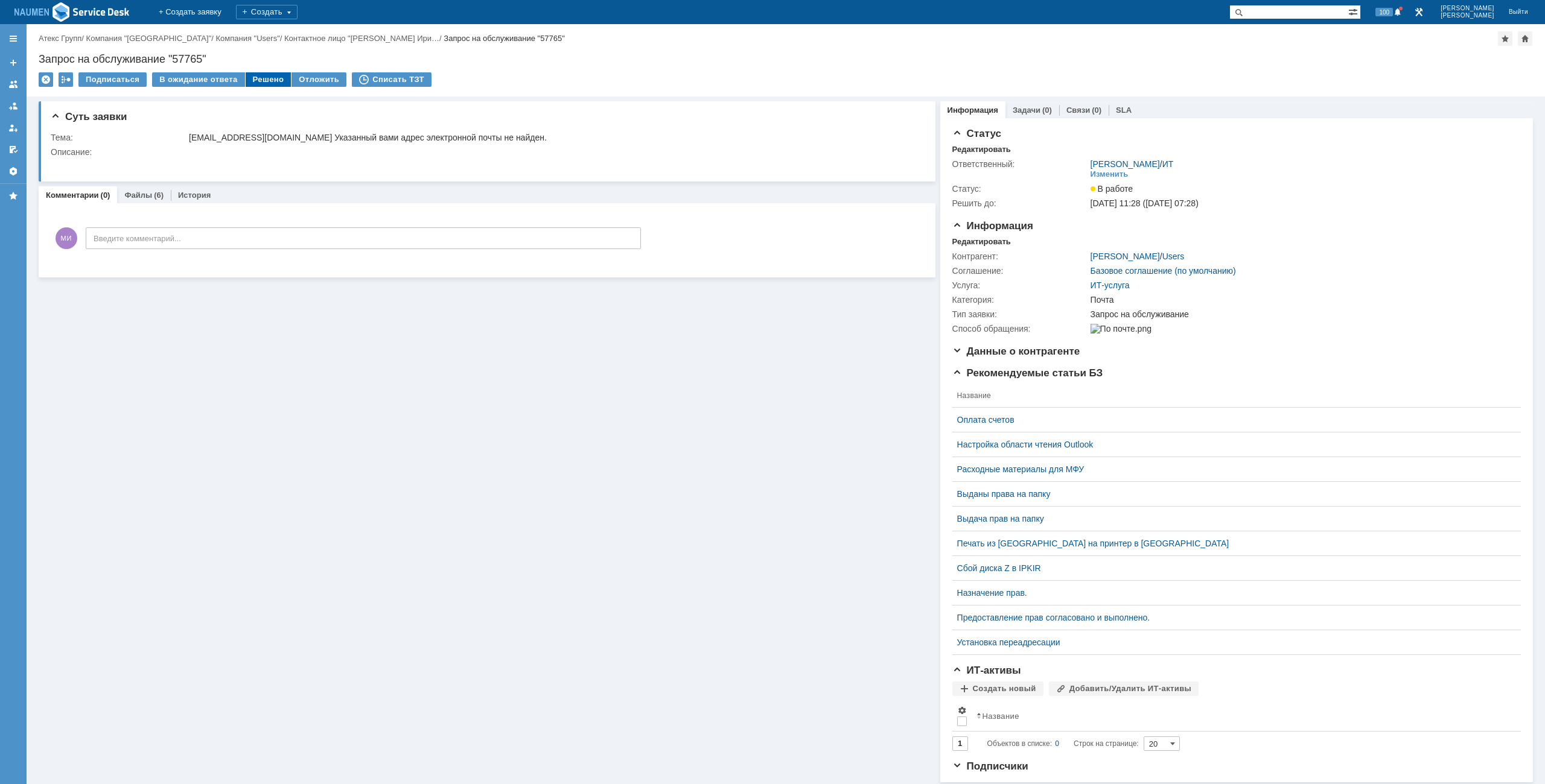
click at [260, 82] on div "Решено" at bounding box center [268, 80] width 46 height 15
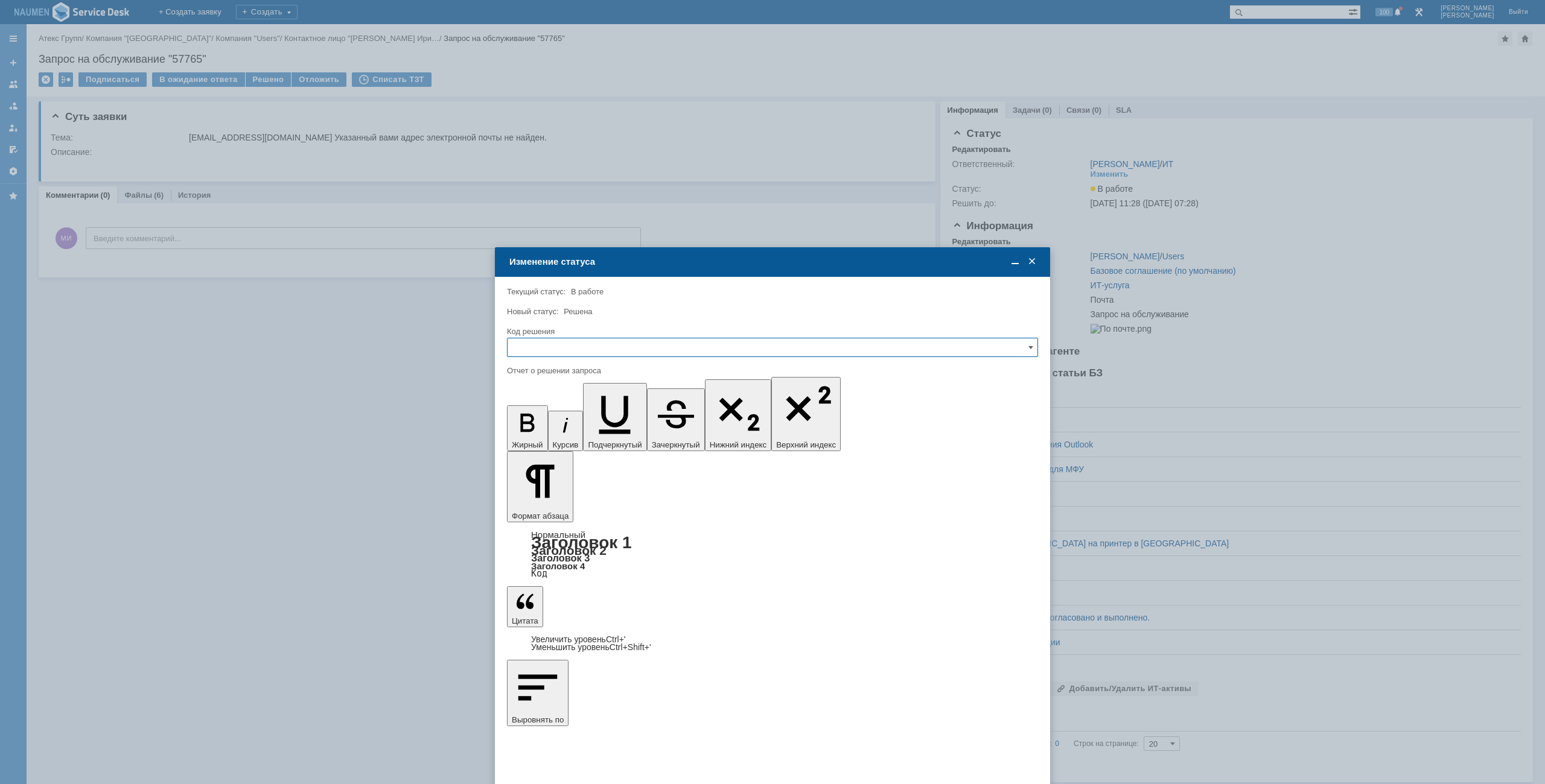
drag, startPoint x: 597, startPoint y: 335, endPoint x: 577, endPoint y: 349, distance: 24.4
click at [597, 334] on div "Код решения" at bounding box center [771, 331] width 529 height 8
click at [577, 349] on input "text" at bounding box center [772, 347] width 531 height 19
click at [539, 429] on span "Решено" at bounding box center [772, 429] width 515 height 9
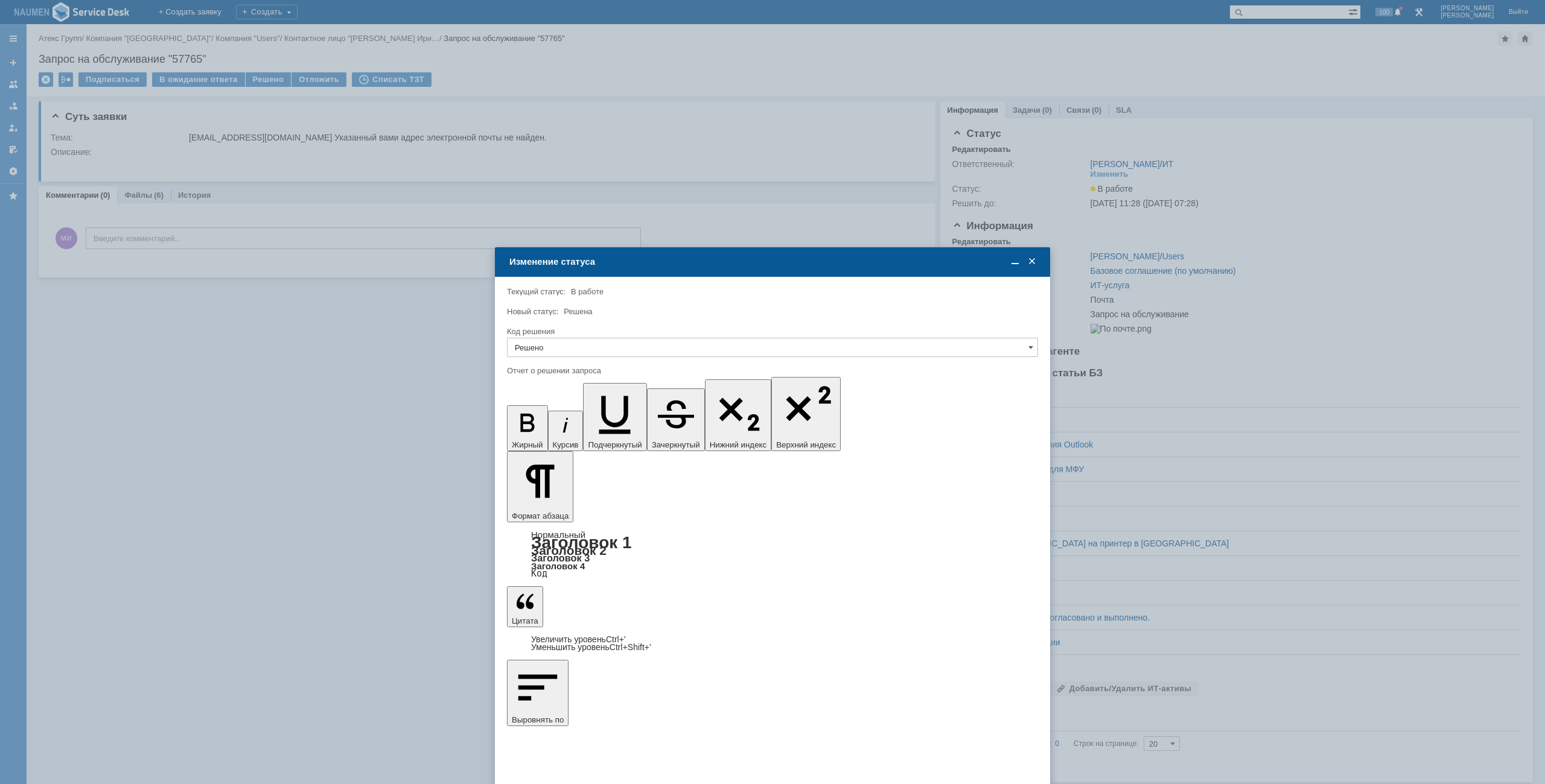
type input "Решено"
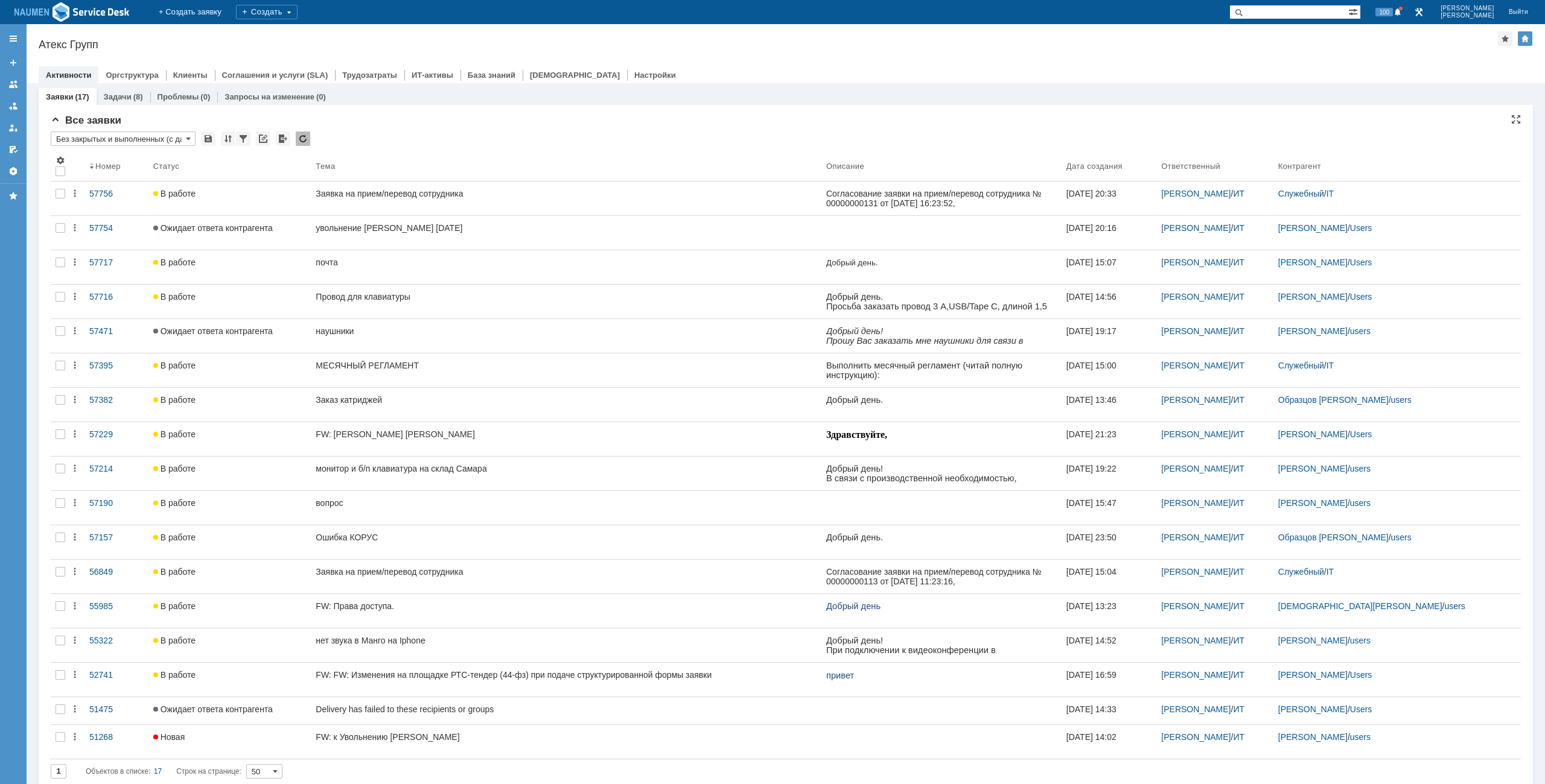
click at [1183, 76] on div "Активности Оргструктура Клиенты Соглашения и услуги (SLA) Трудозатраты ИТ-актив…" at bounding box center [786, 75] width 1494 height 17
